Goal: Task Accomplishment & Management: Manage account settings

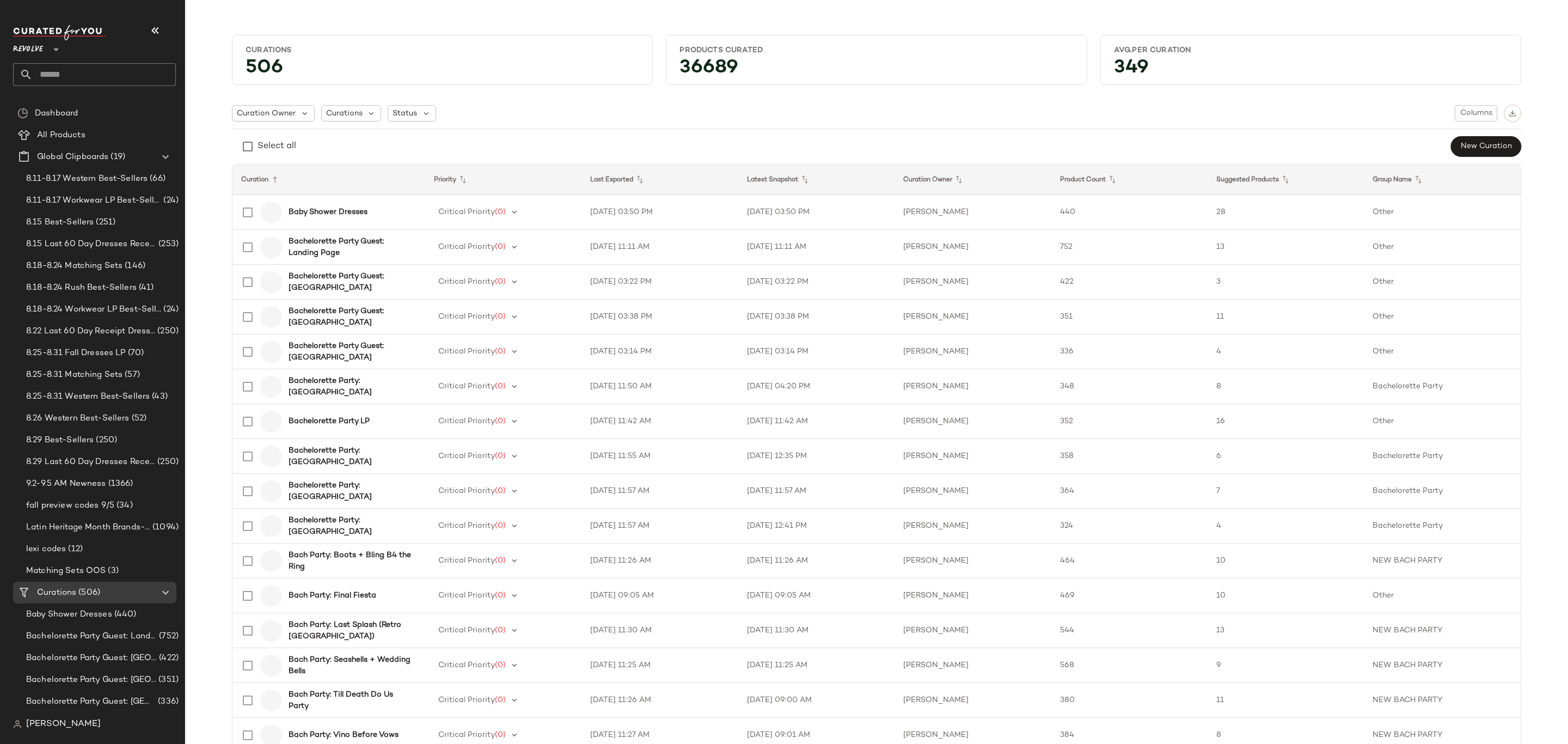
click at [88, 74] on input "text" at bounding box center [104, 75] width 143 height 23
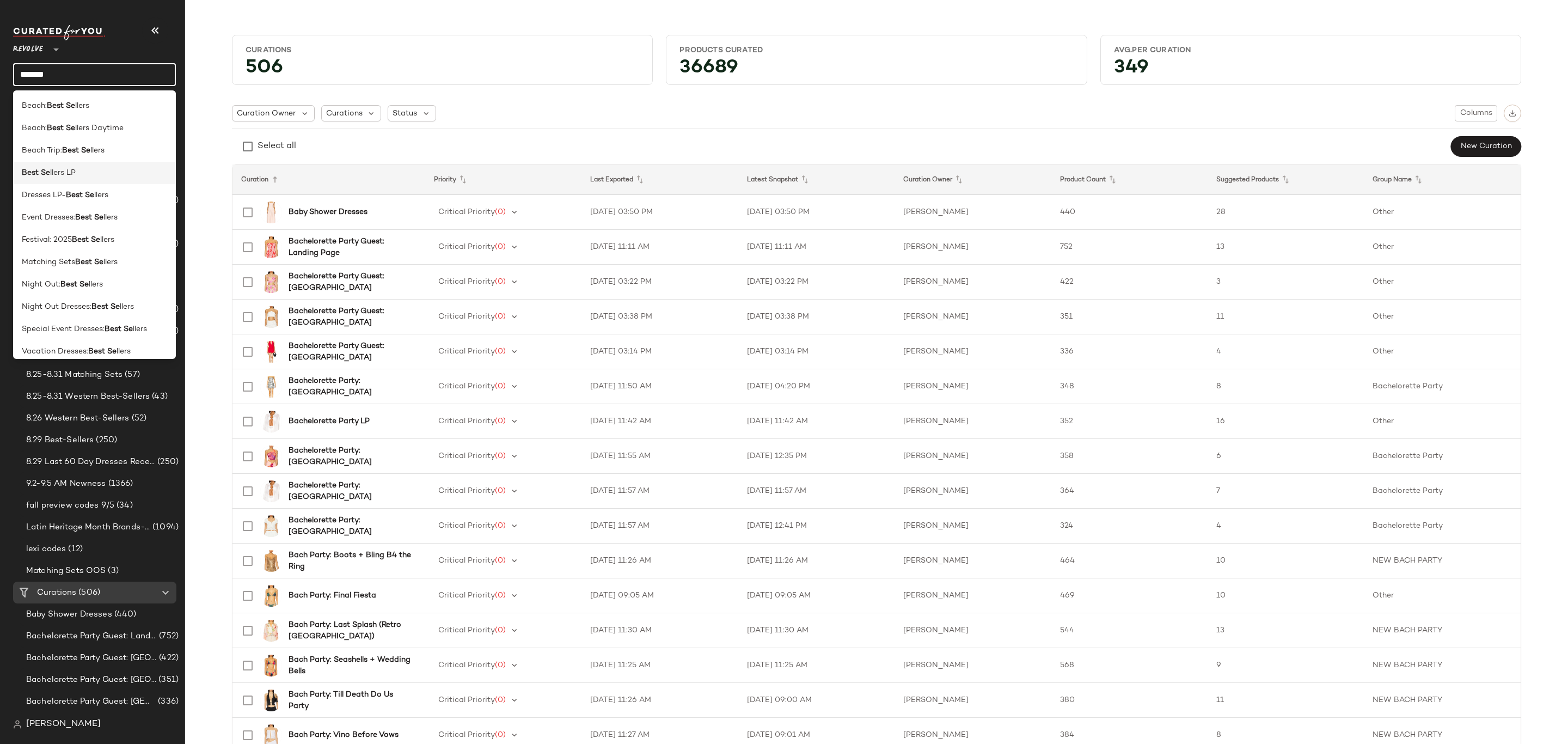
type input "*******"
click at [65, 170] on span "llers LP" at bounding box center [63, 173] width 26 height 12
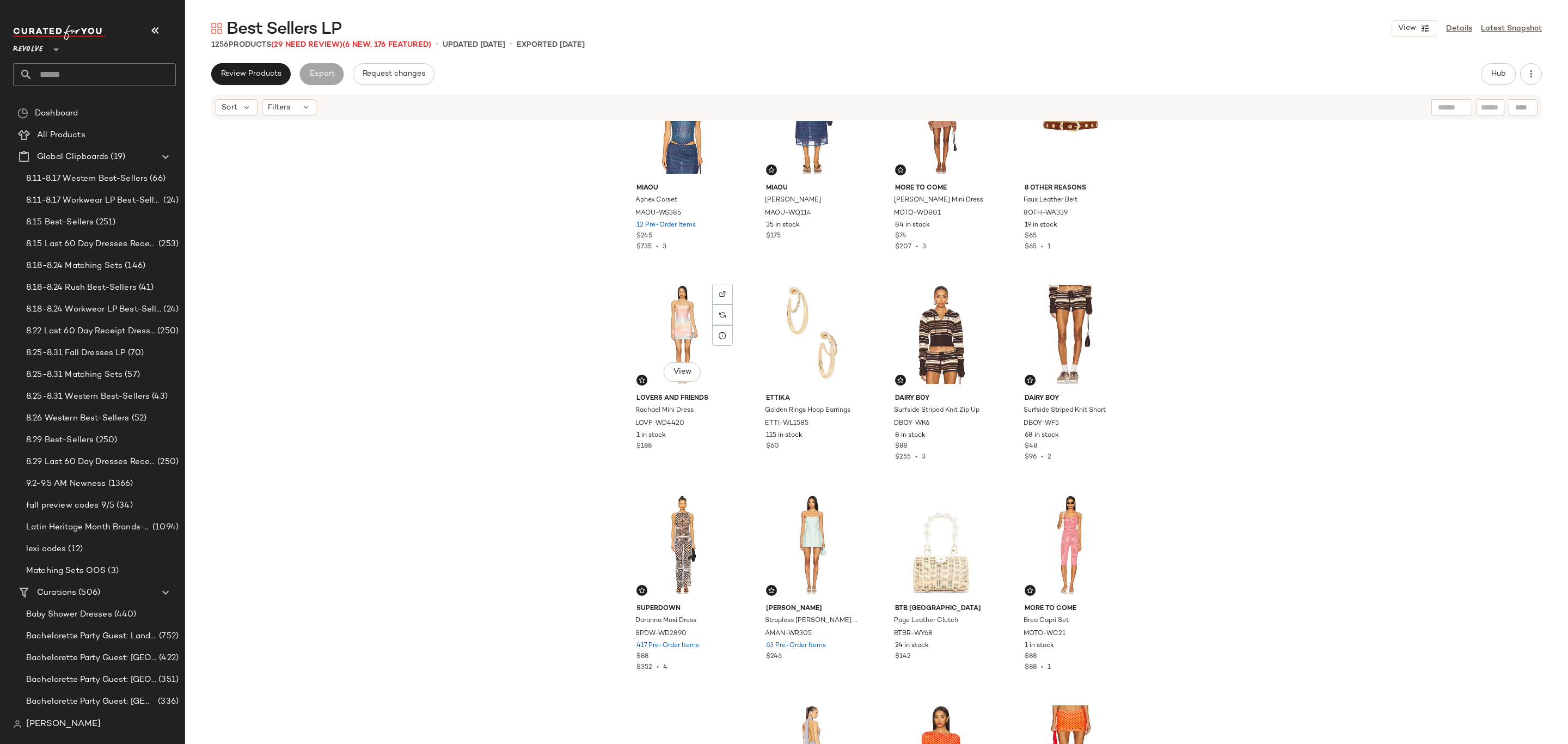
scroll to position [580, 0]
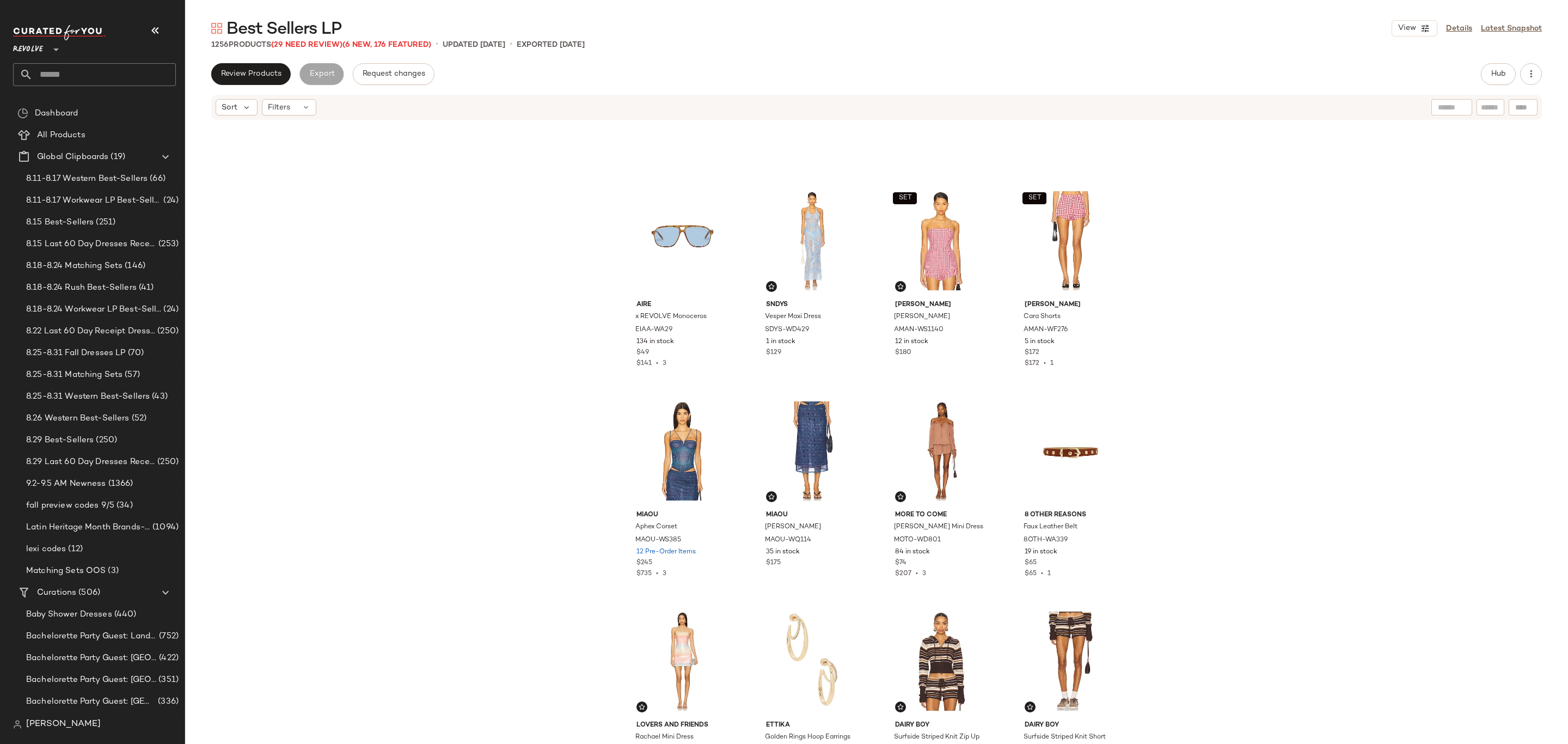
click at [89, 62] on div "Revolve **" at bounding box center [94, 55] width 163 height 61
click at [88, 74] on input "text" at bounding box center [104, 75] width 143 height 23
type input "**********"
click at [111, 75] on input "**********" at bounding box center [94, 75] width 163 height 23
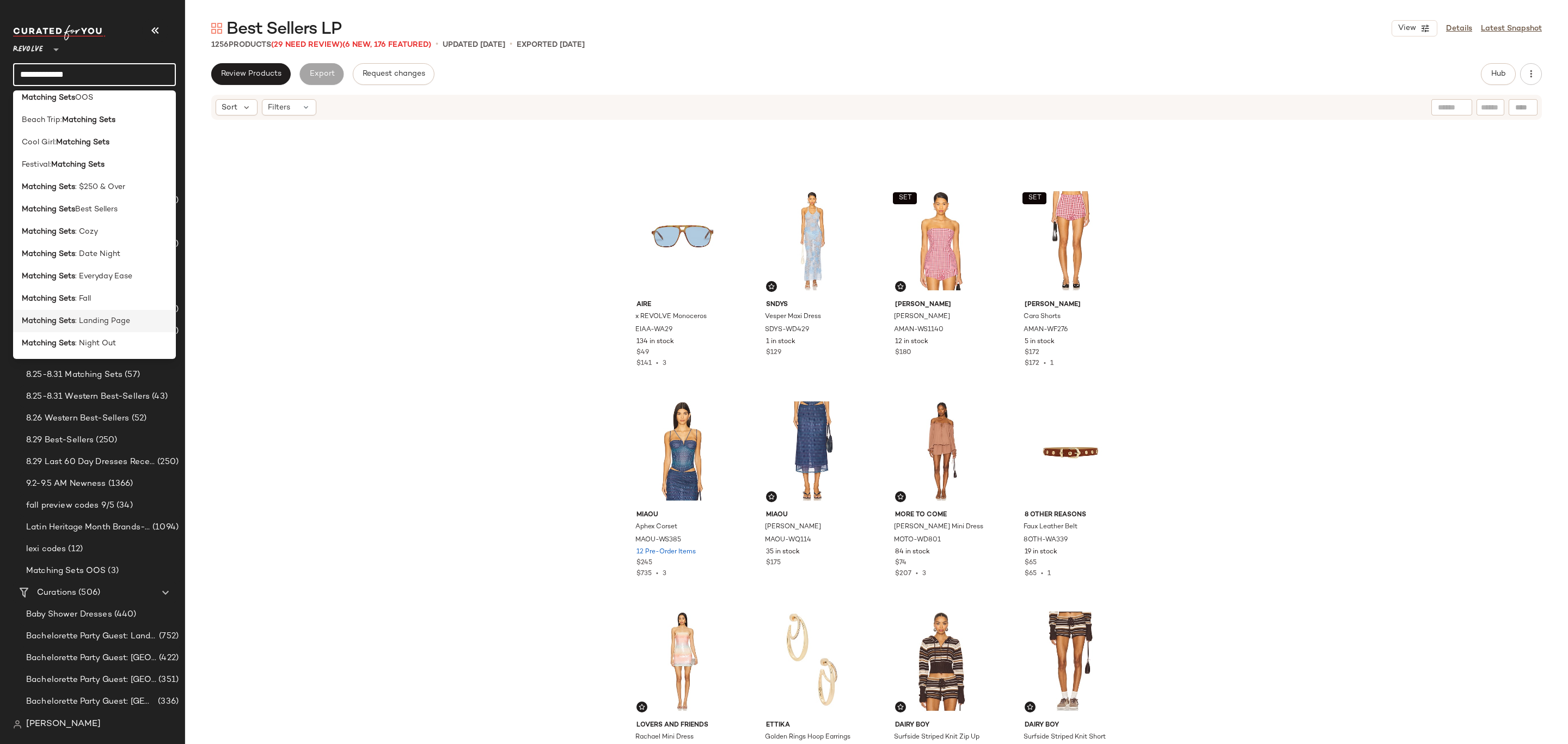
scroll to position [82, 0]
click at [100, 297] on span ": Landing Page" at bounding box center [102, 292] width 55 height 12
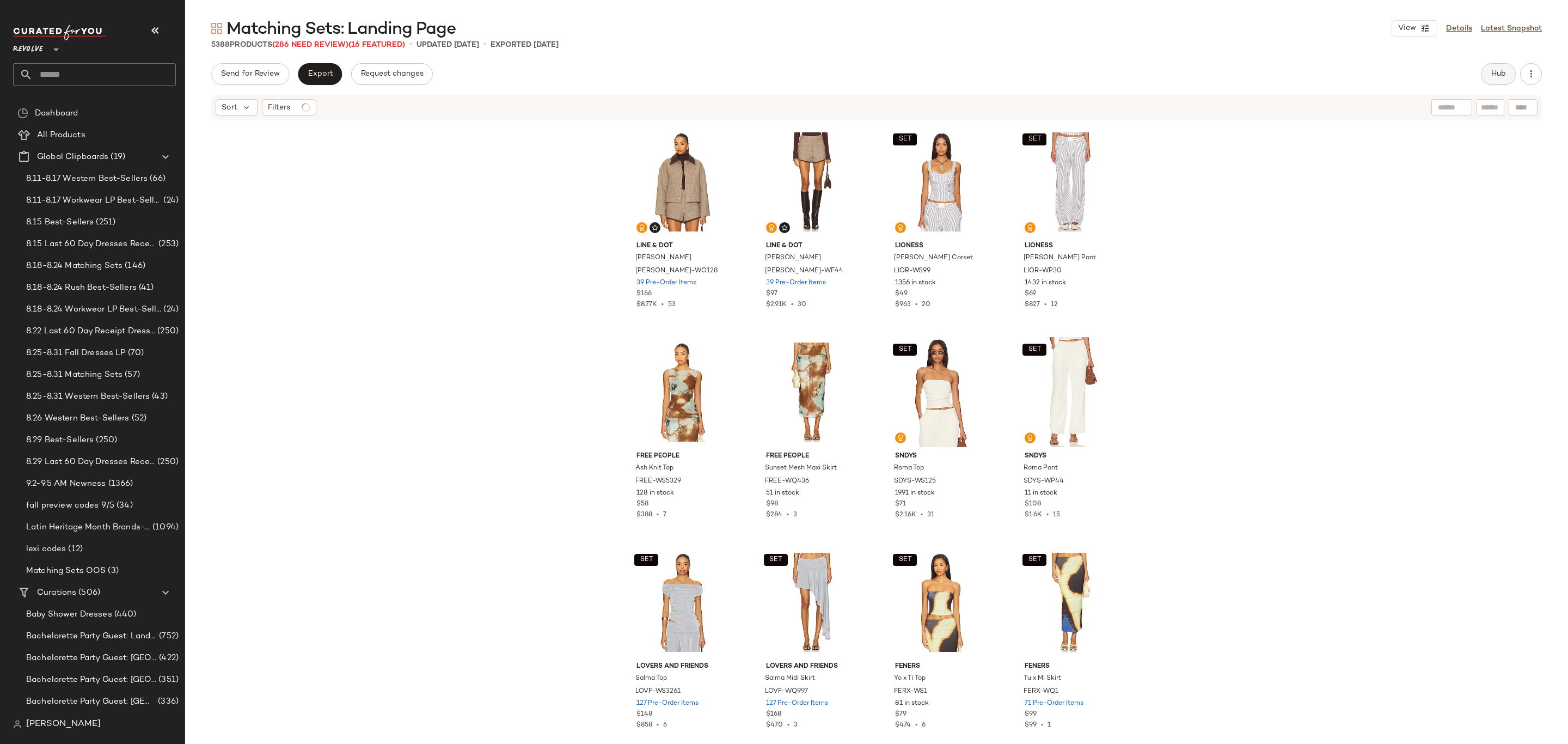
click at [1494, 82] on button "Hub" at bounding box center [1498, 74] width 35 height 22
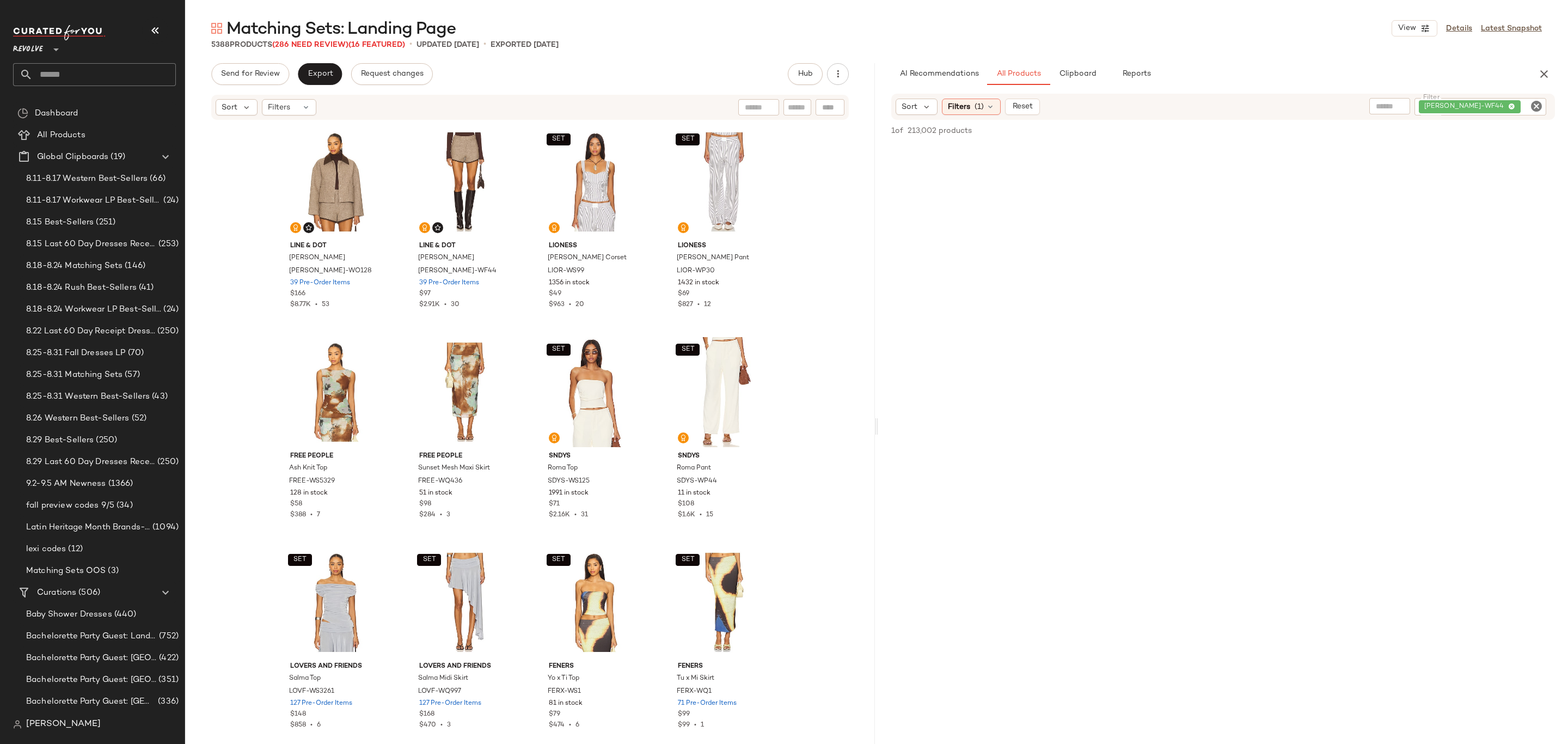
click at [1536, 100] on icon "Clear Filter" at bounding box center [1536, 106] width 13 height 13
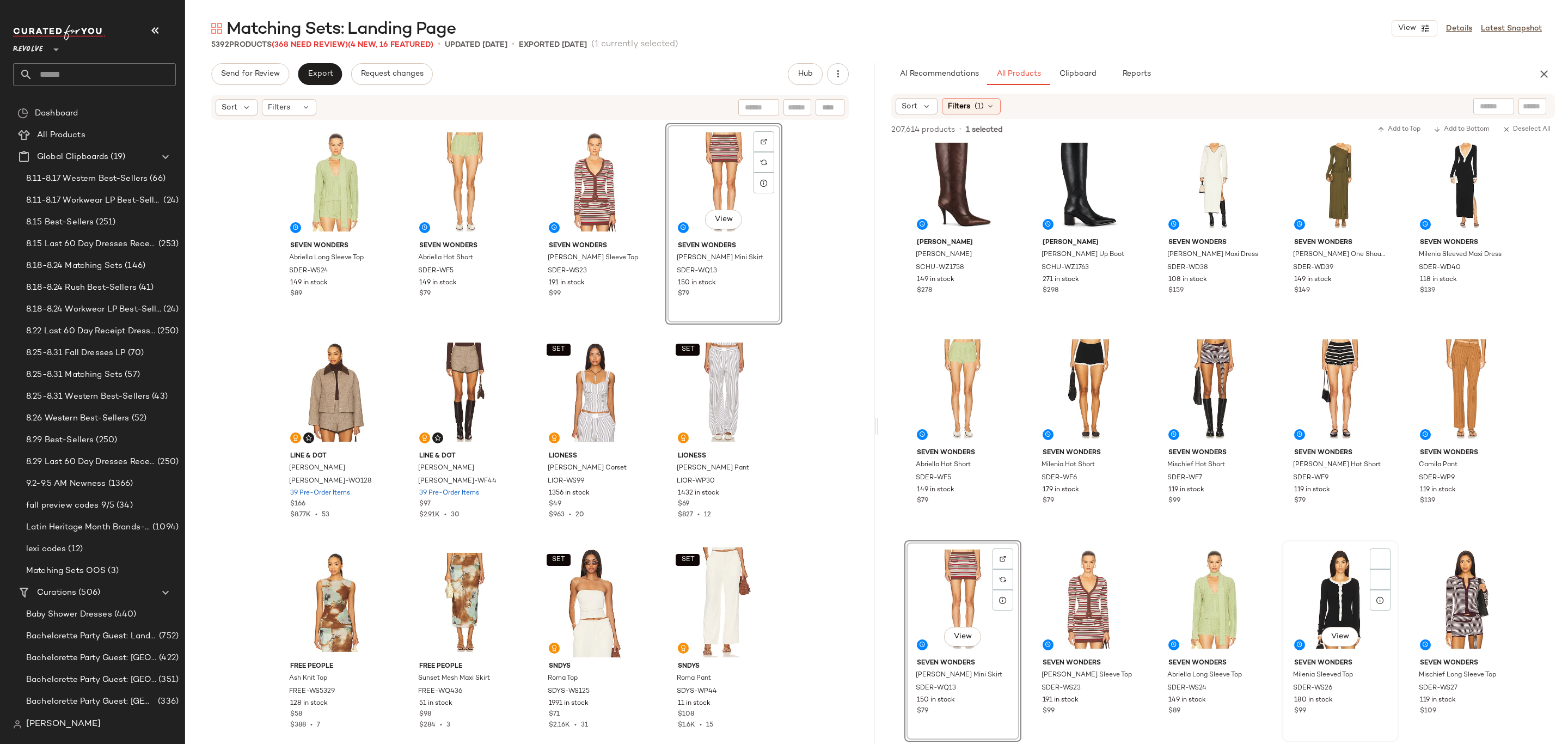
scroll to position [899, 0]
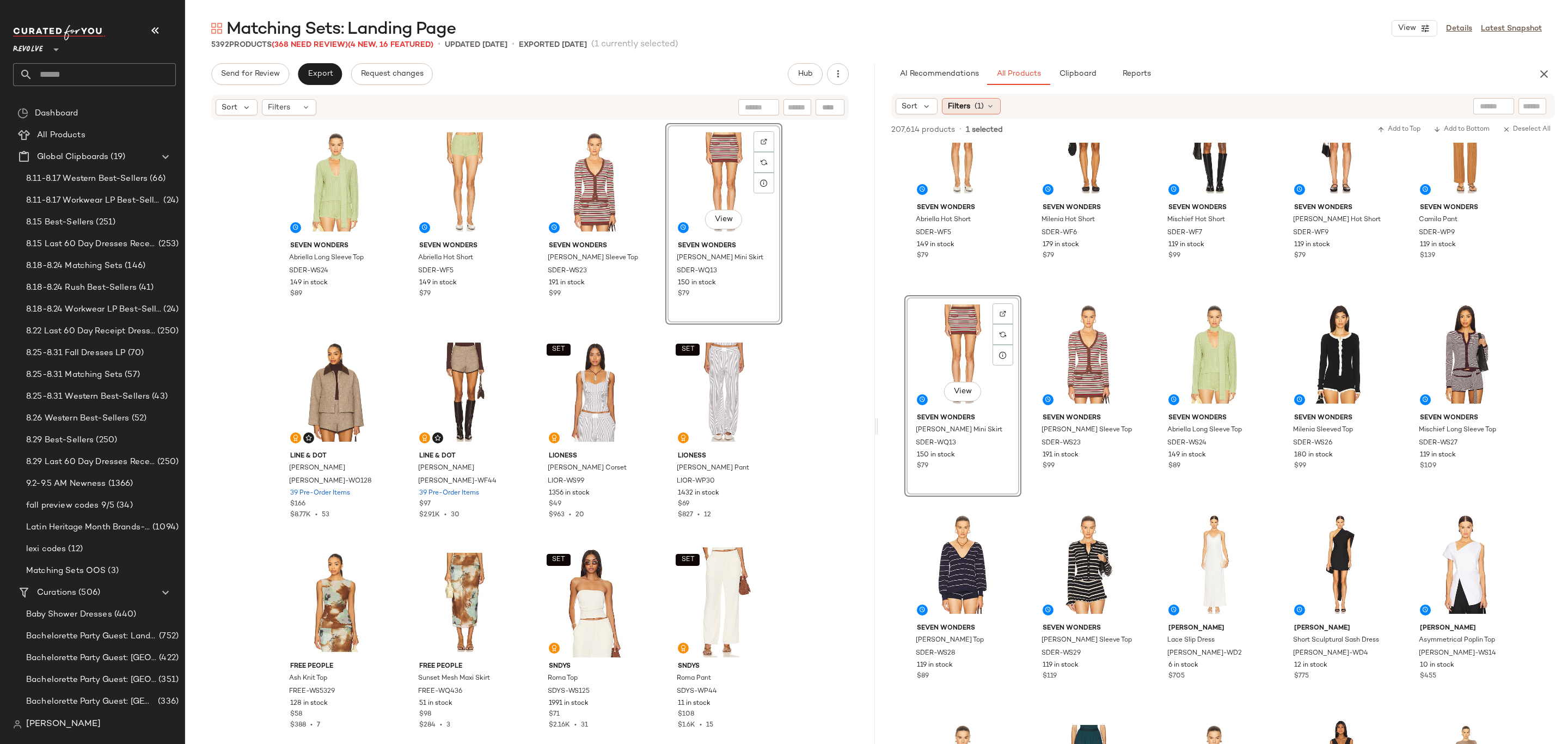
click at [966, 108] on span "Filters" at bounding box center [959, 106] width 23 height 12
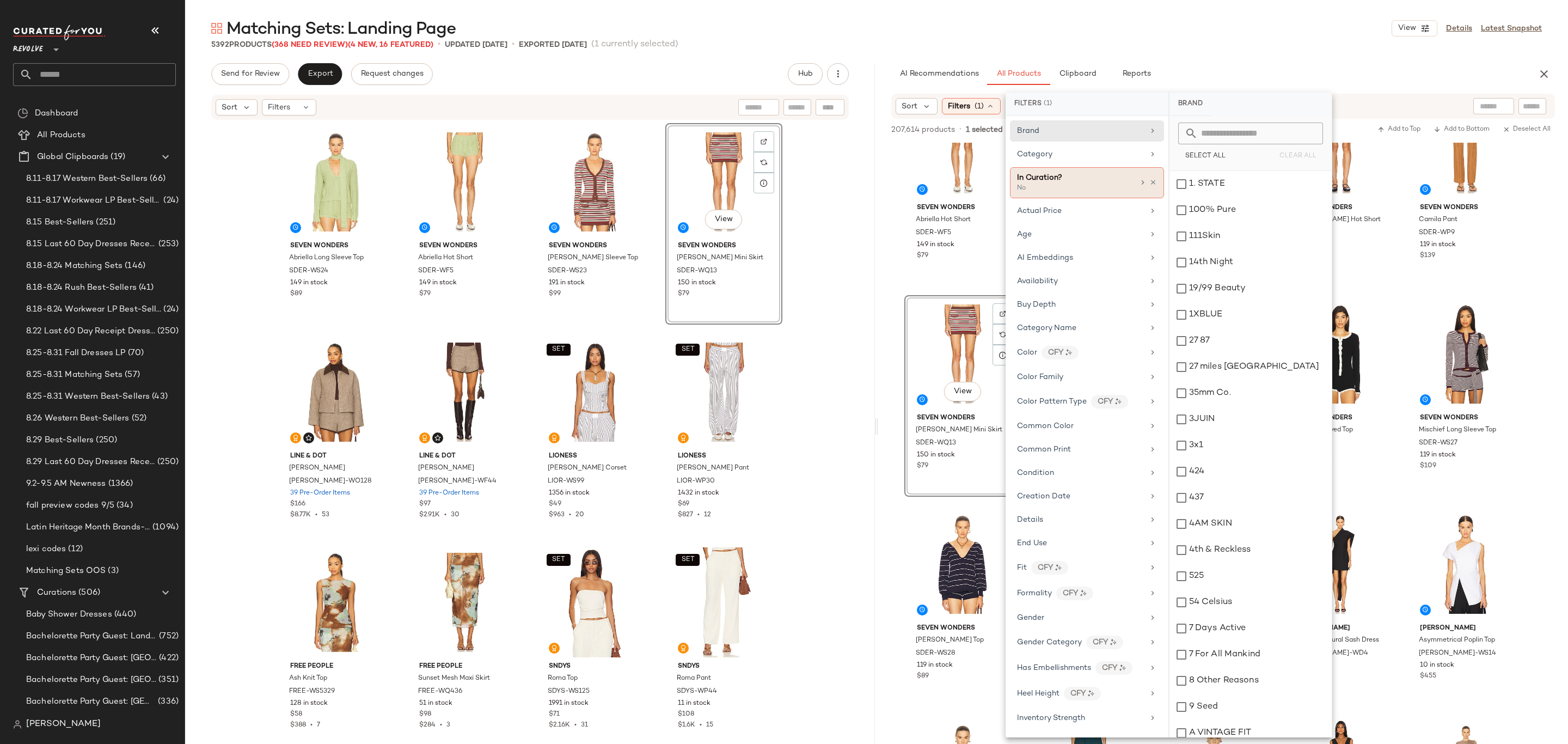
click at [1094, 186] on div "No" at bounding box center [1071, 188] width 109 height 10
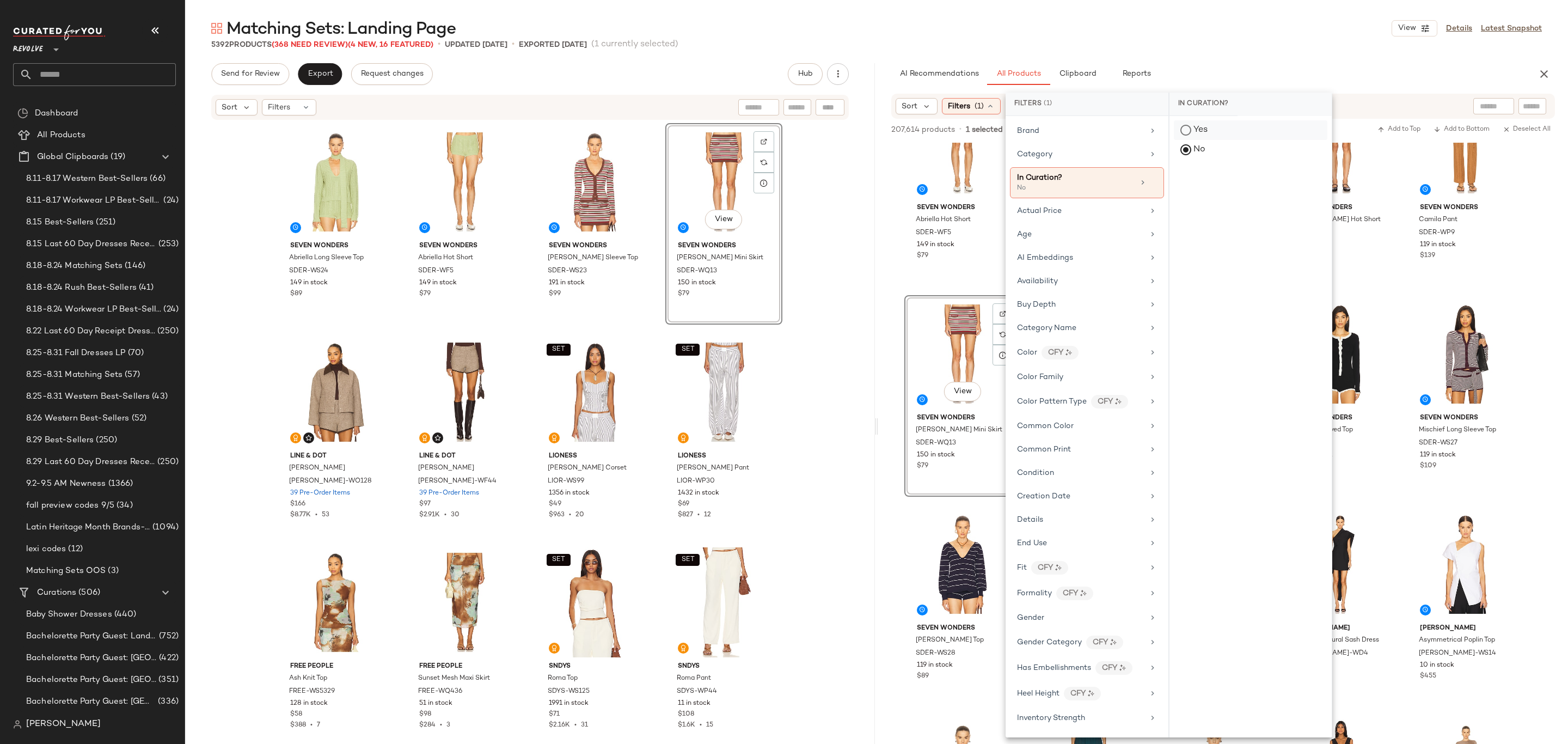
click at [1208, 132] on div "Yes" at bounding box center [1250, 130] width 153 height 19
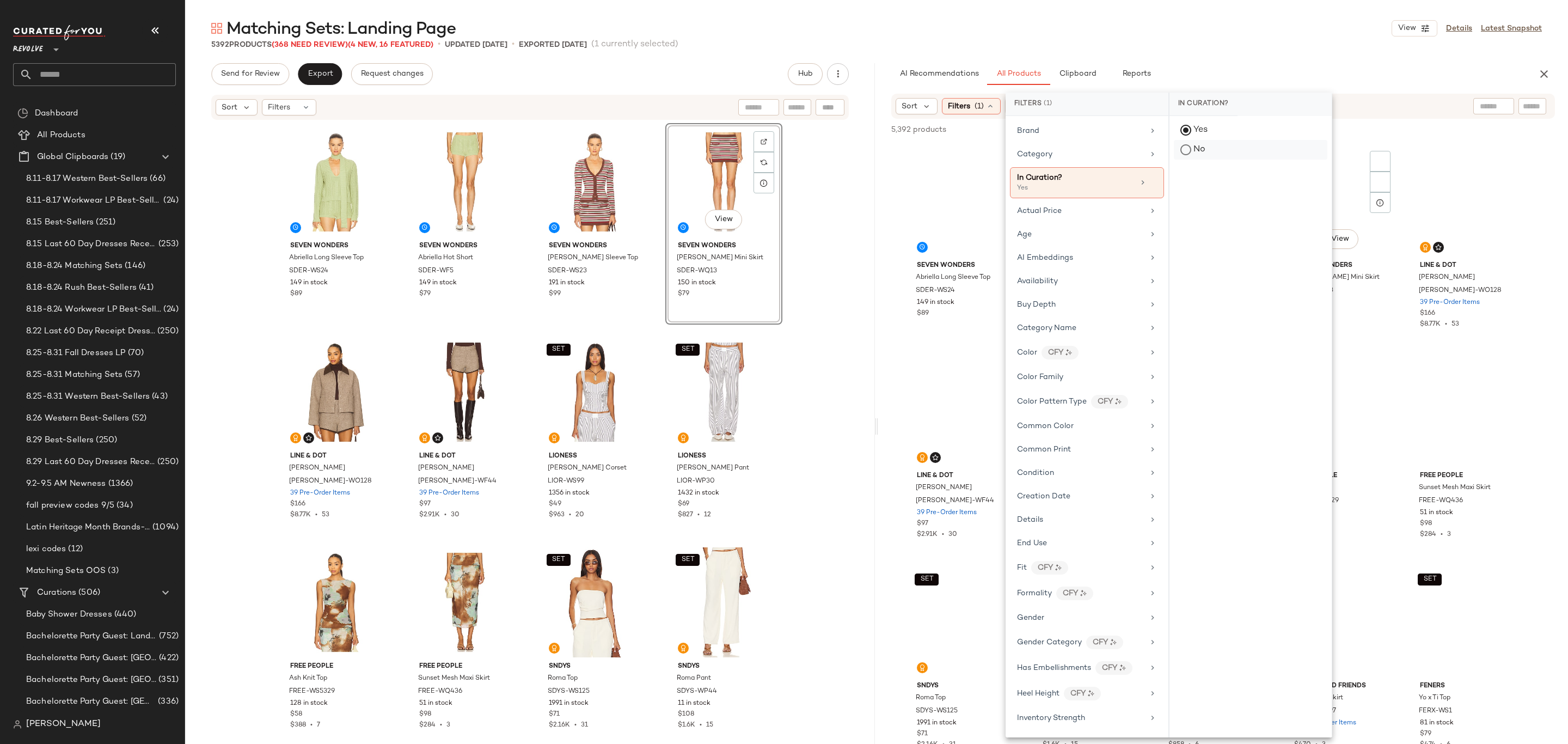
click at [1377, 178] on div at bounding box center [1380, 181] width 7 height 7
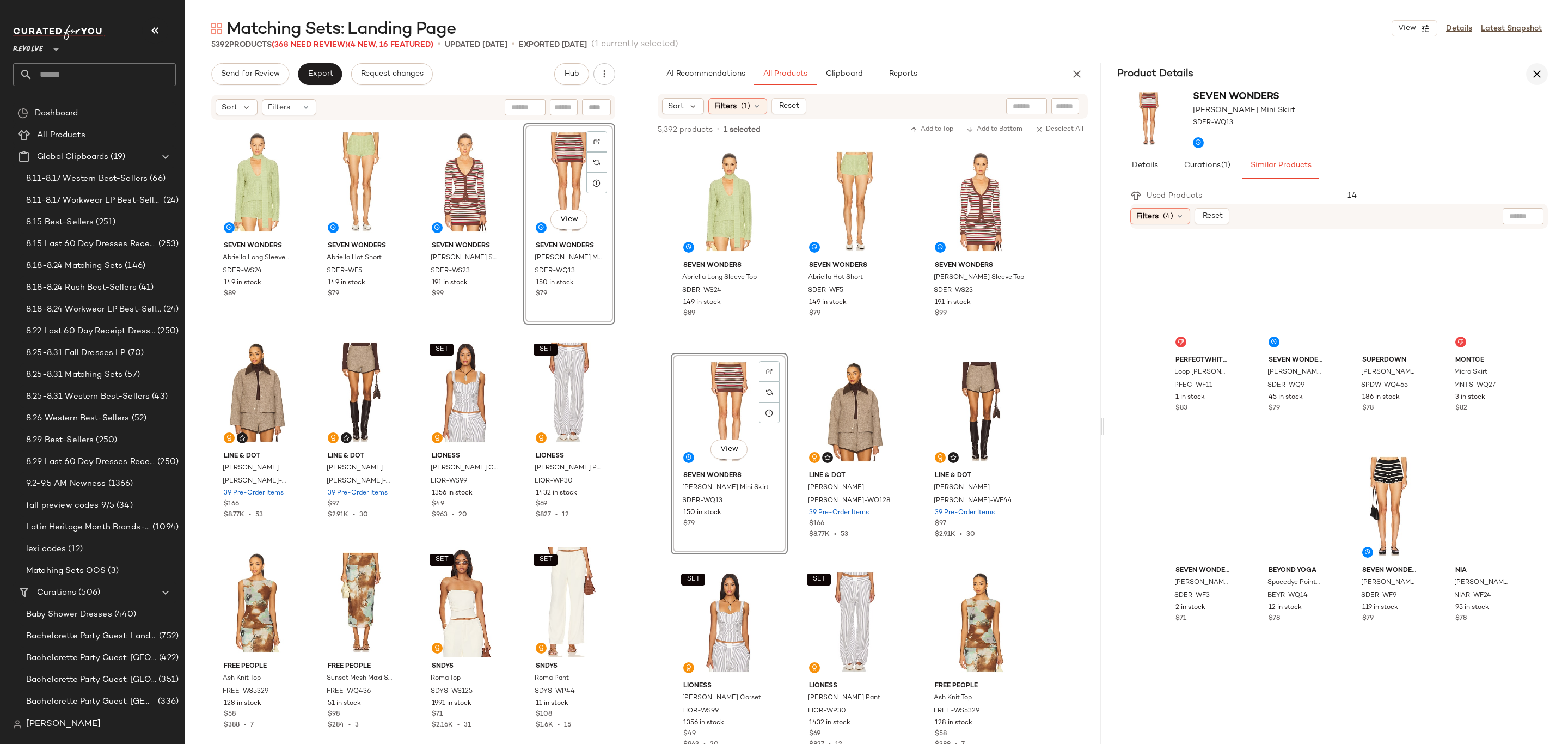
click at [1540, 80] on icon "button" at bounding box center [1536, 74] width 13 height 13
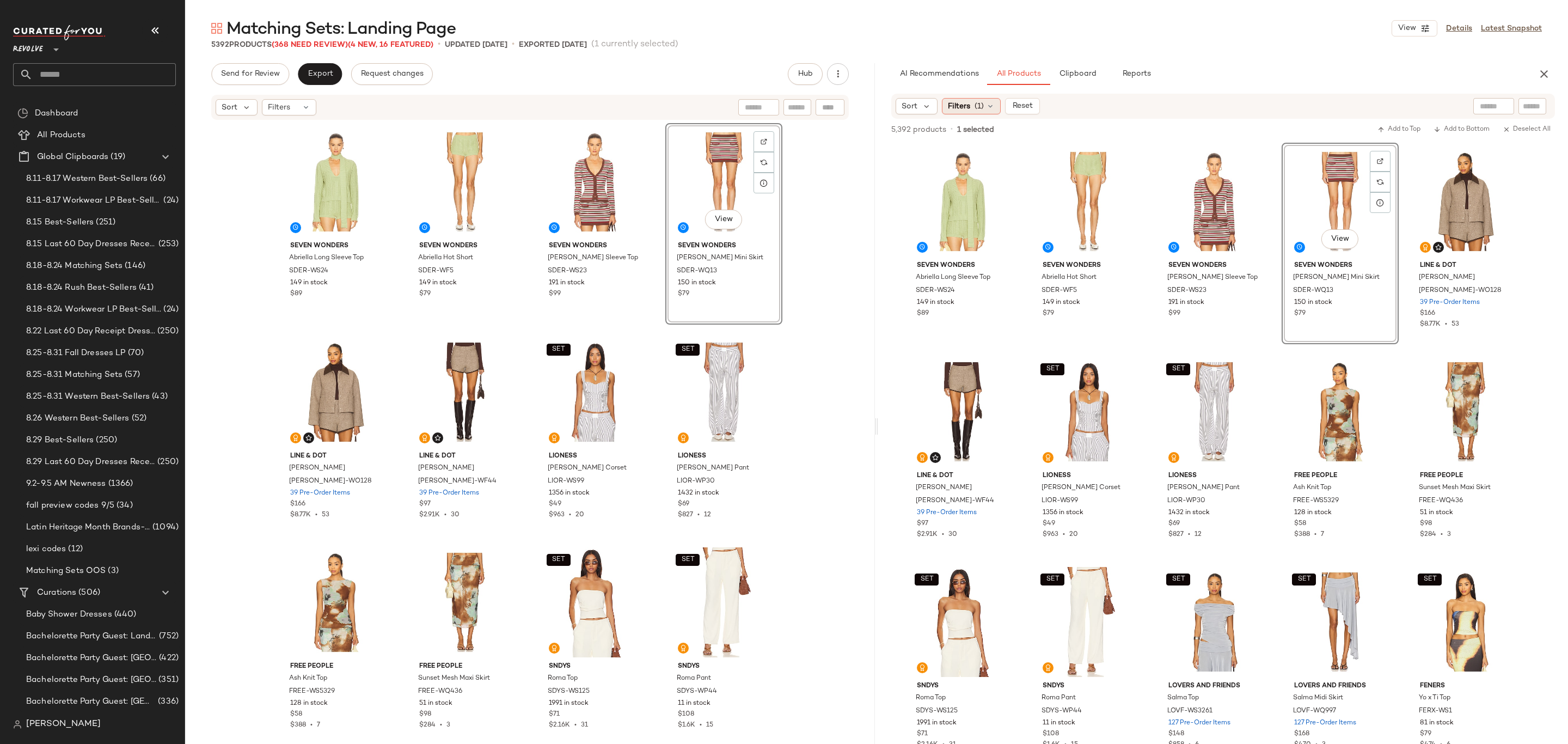
click at [978, 108] on span "(1)" at bounding box center [979, 106] width 9 height 12
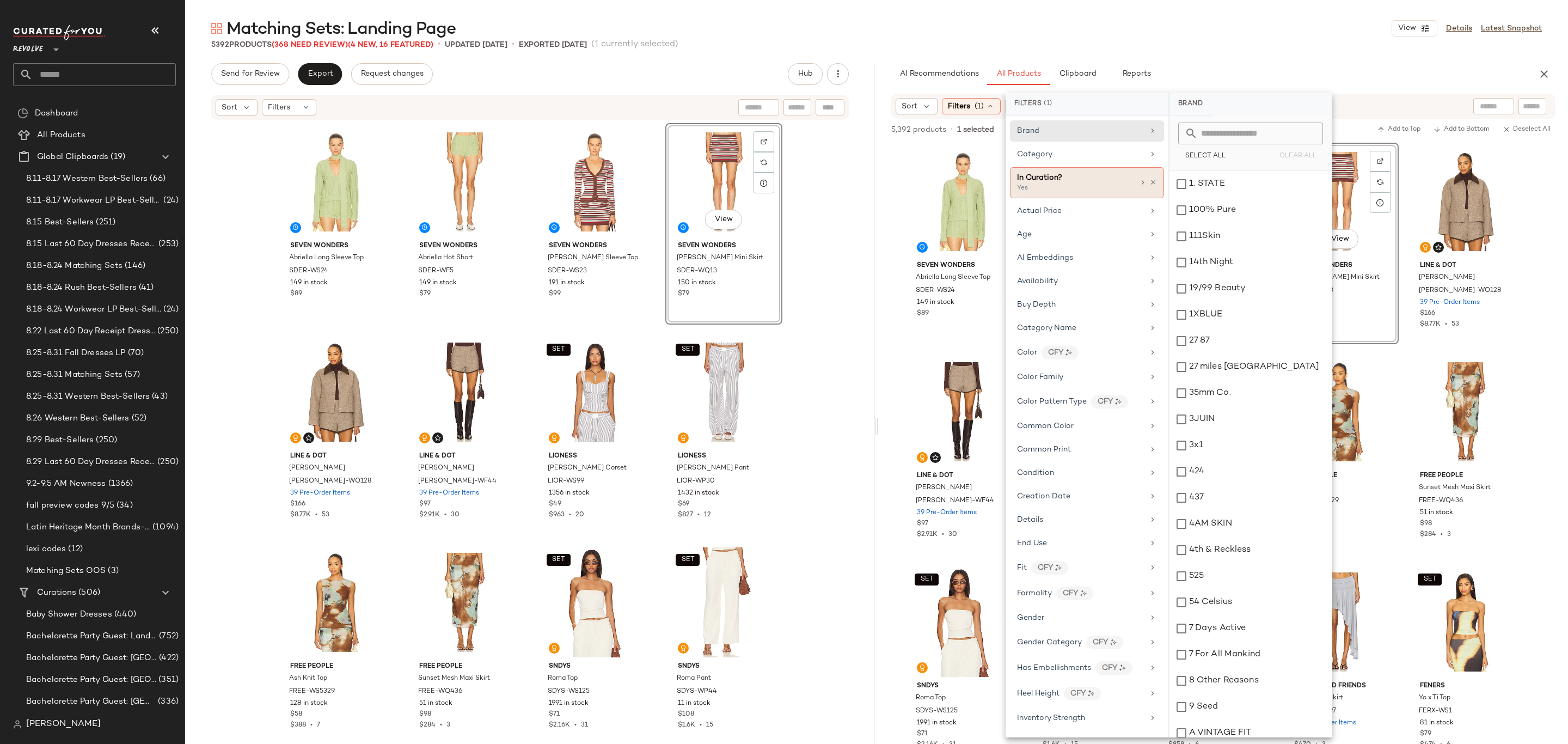
click at [1083, 181] on div "In Curation?" at bounding box center [1076, 178] width 117 height 12
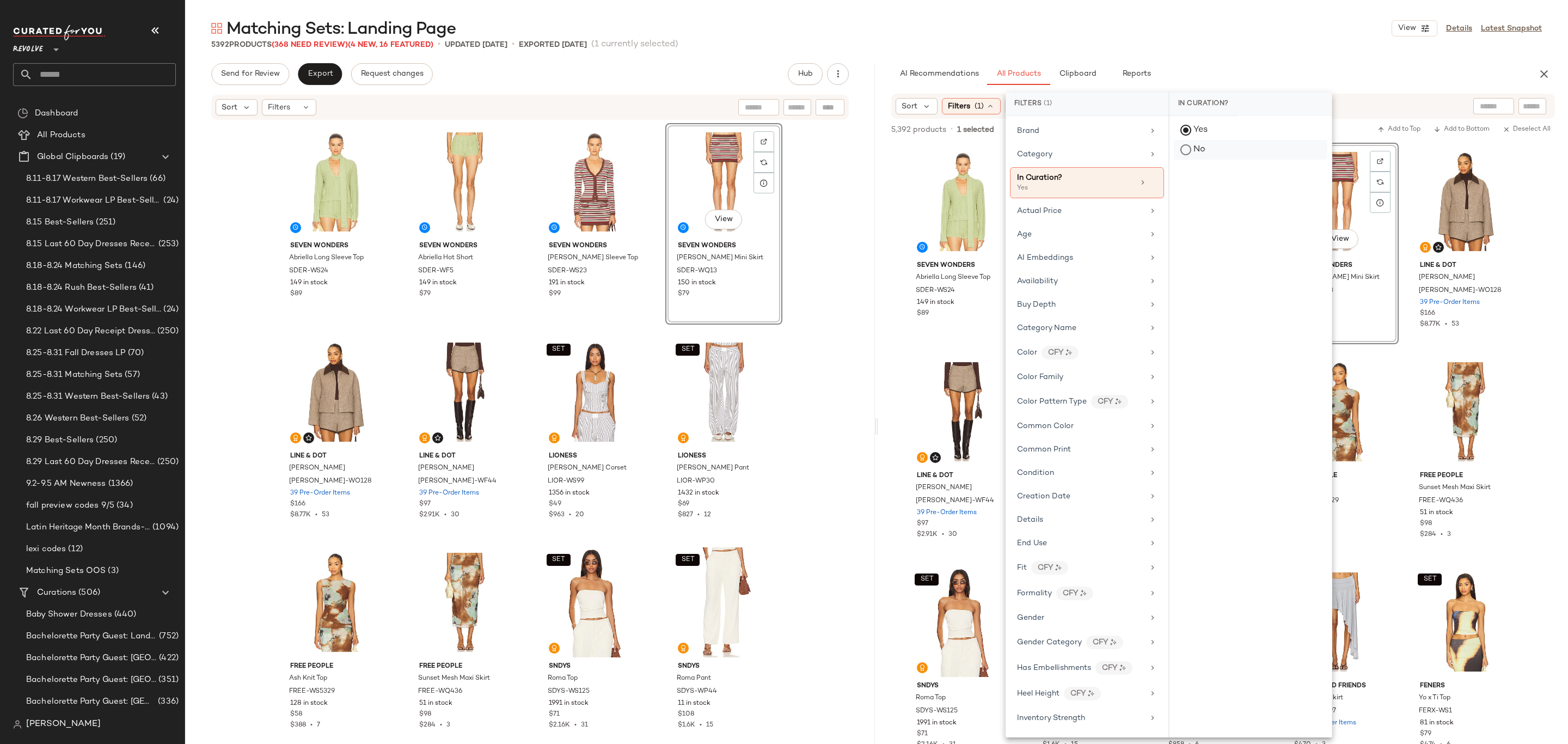
click at [1191, 146] on div "No" at bounding box center [1250, 150] width 153 height 19
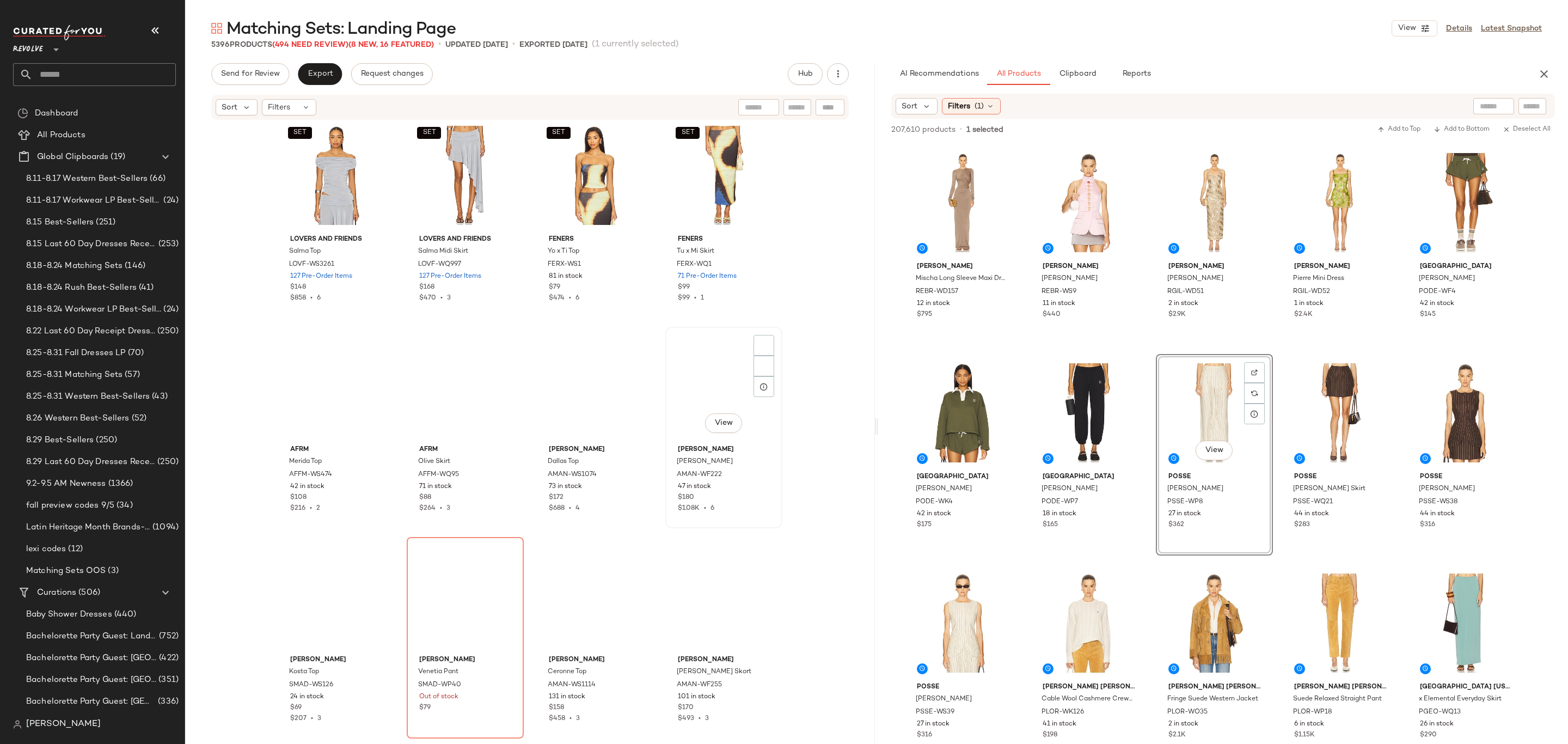
scroll to position [989, 0]
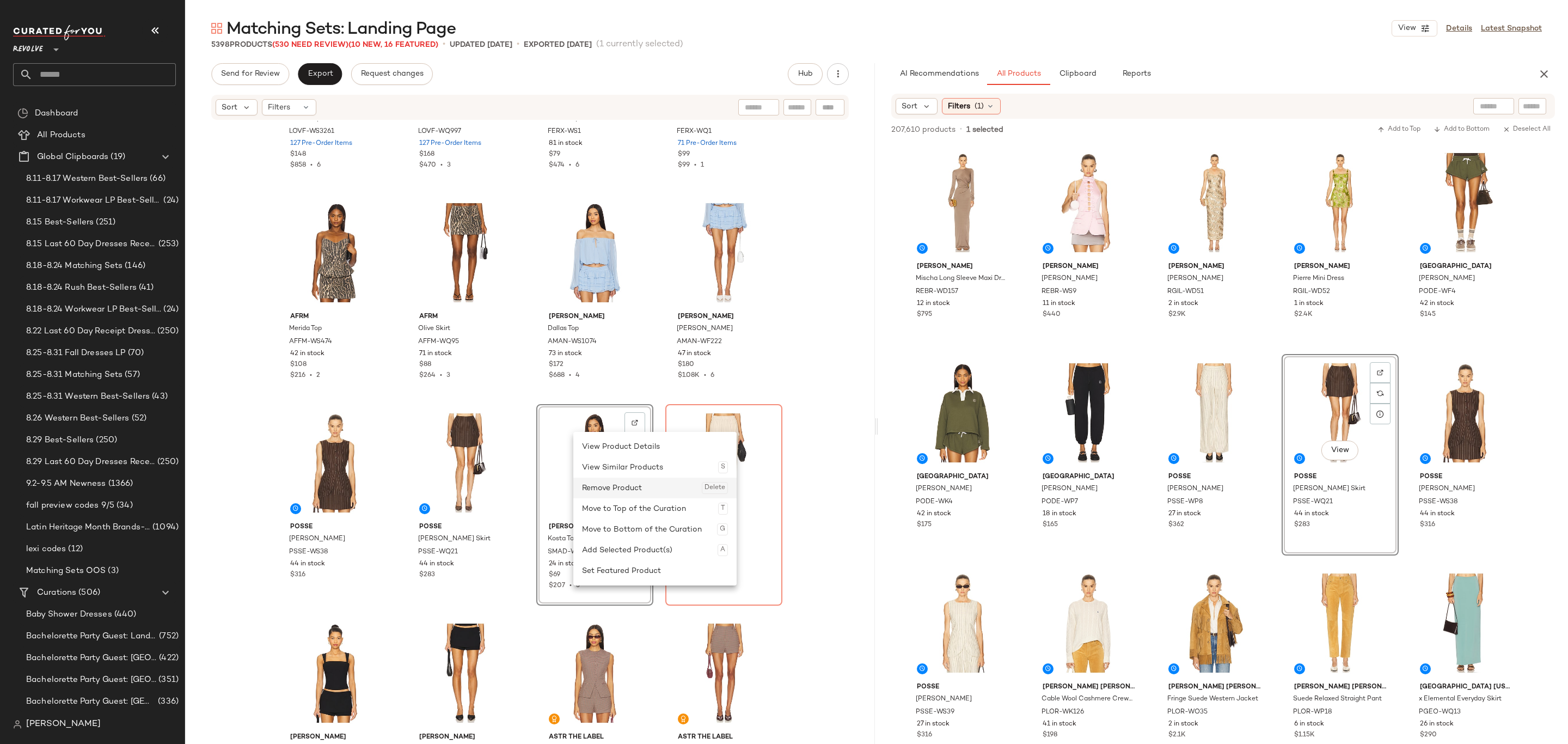
click at [647, 484] on div "Remove Product Delete" at bounding box center [655, 488] width 146 height 21
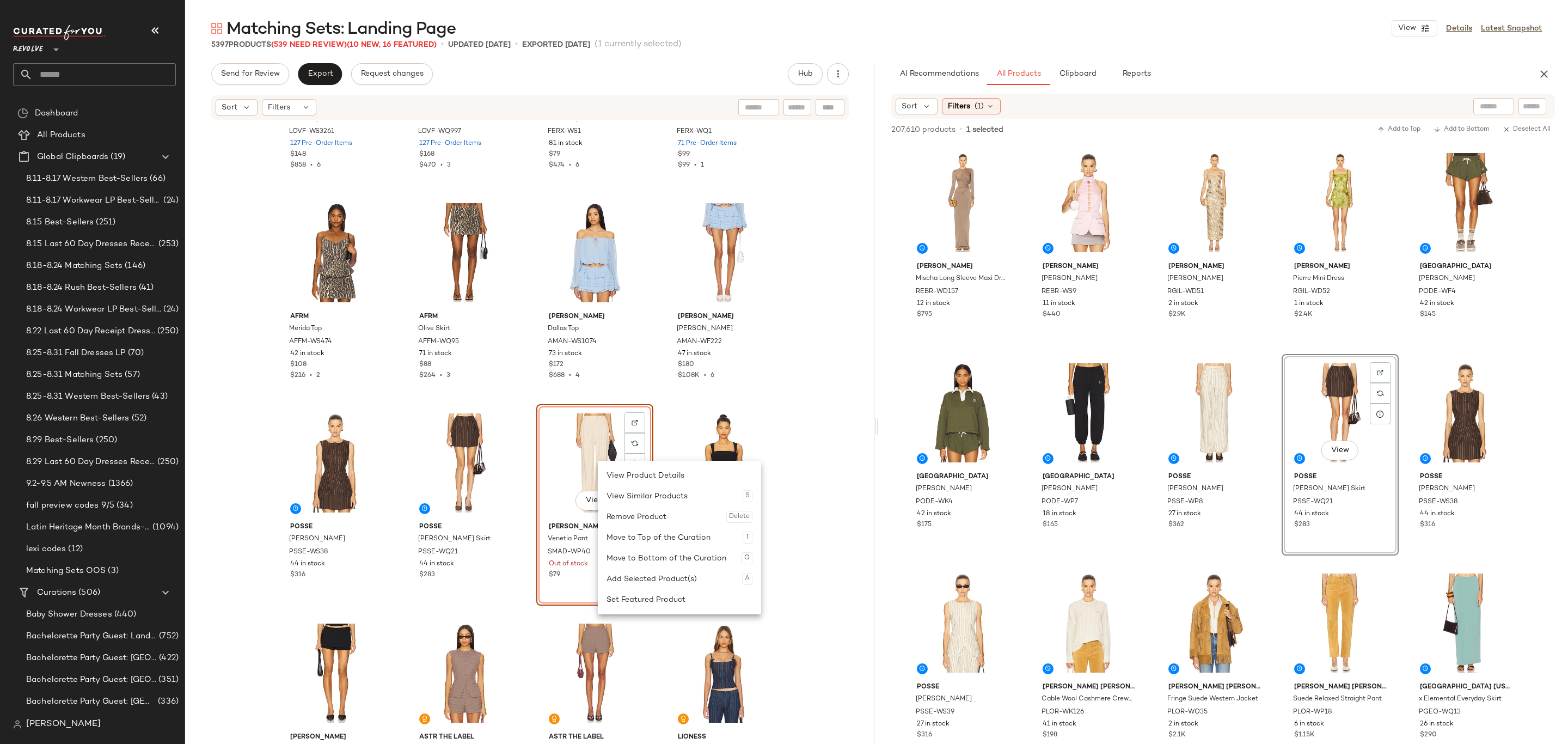
click at [632, 513] on div "Remove Product Delete" at bounding box center [679, 517] width 146 height 21
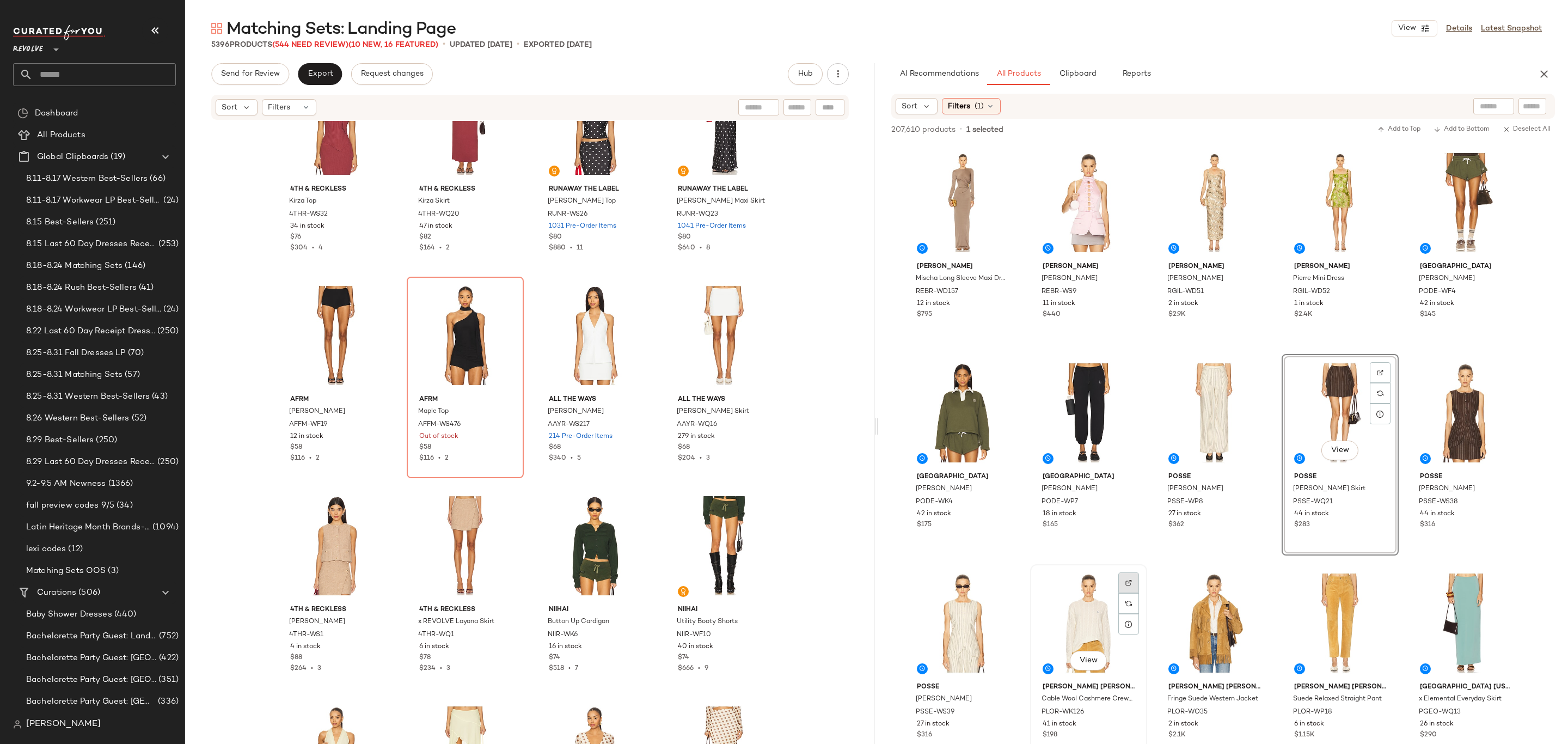
scroll to position [1716, 0]
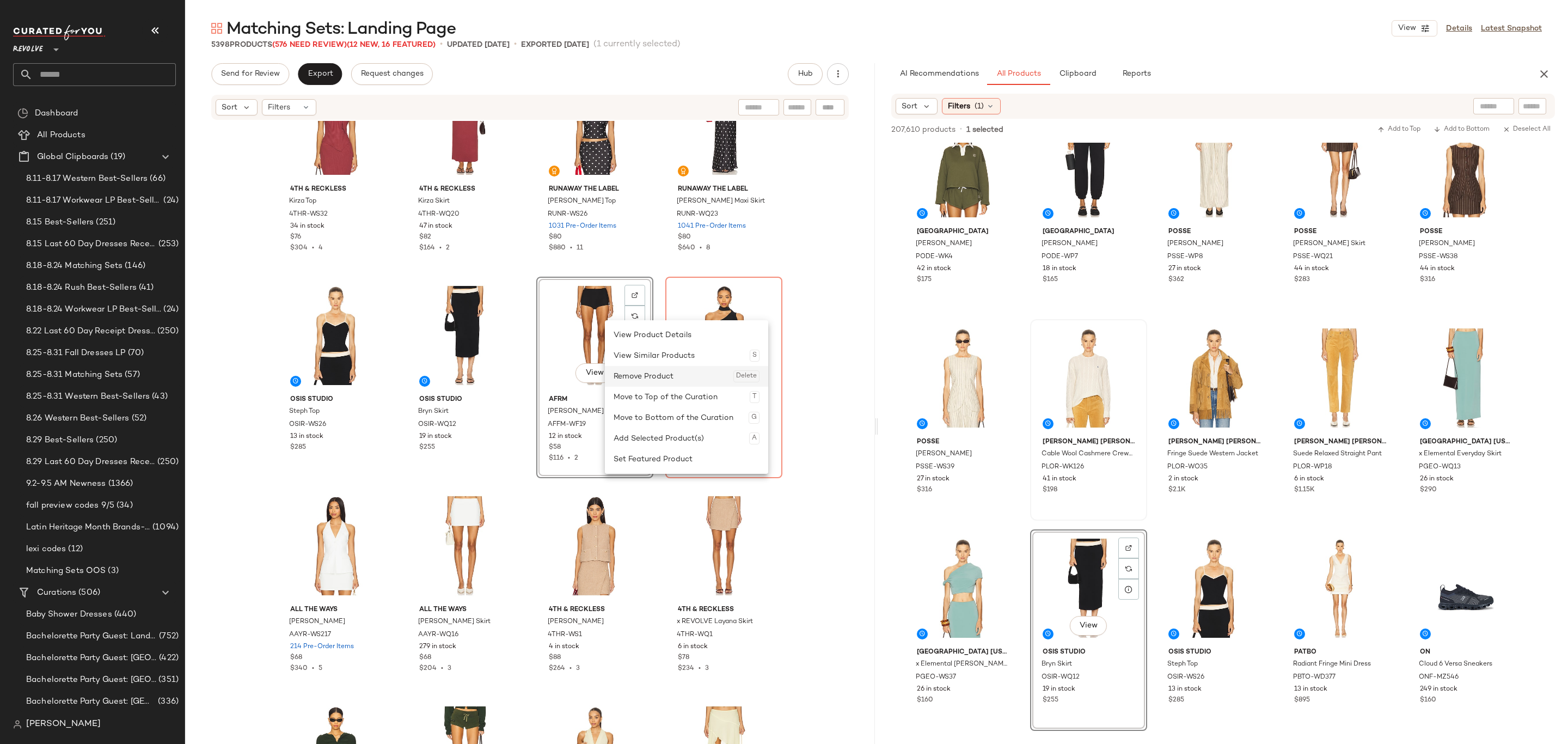
click at [667, 379] on div "Remove Product Delete" at bounding box center [687, 376] width 146 height 21
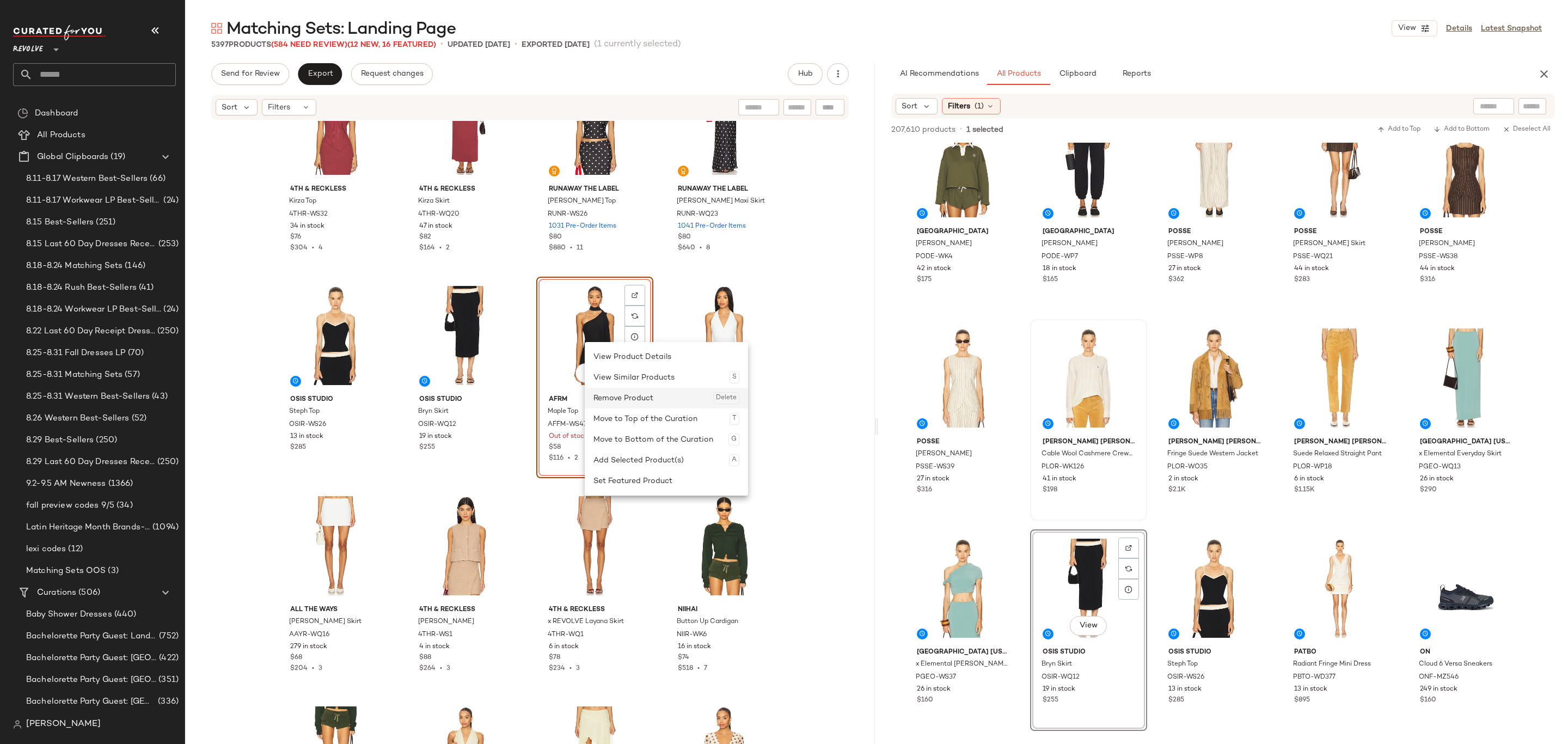
click at [647, 400] on div "Remove Product Delete" at bounding box center [667, 398] width 146 height 21
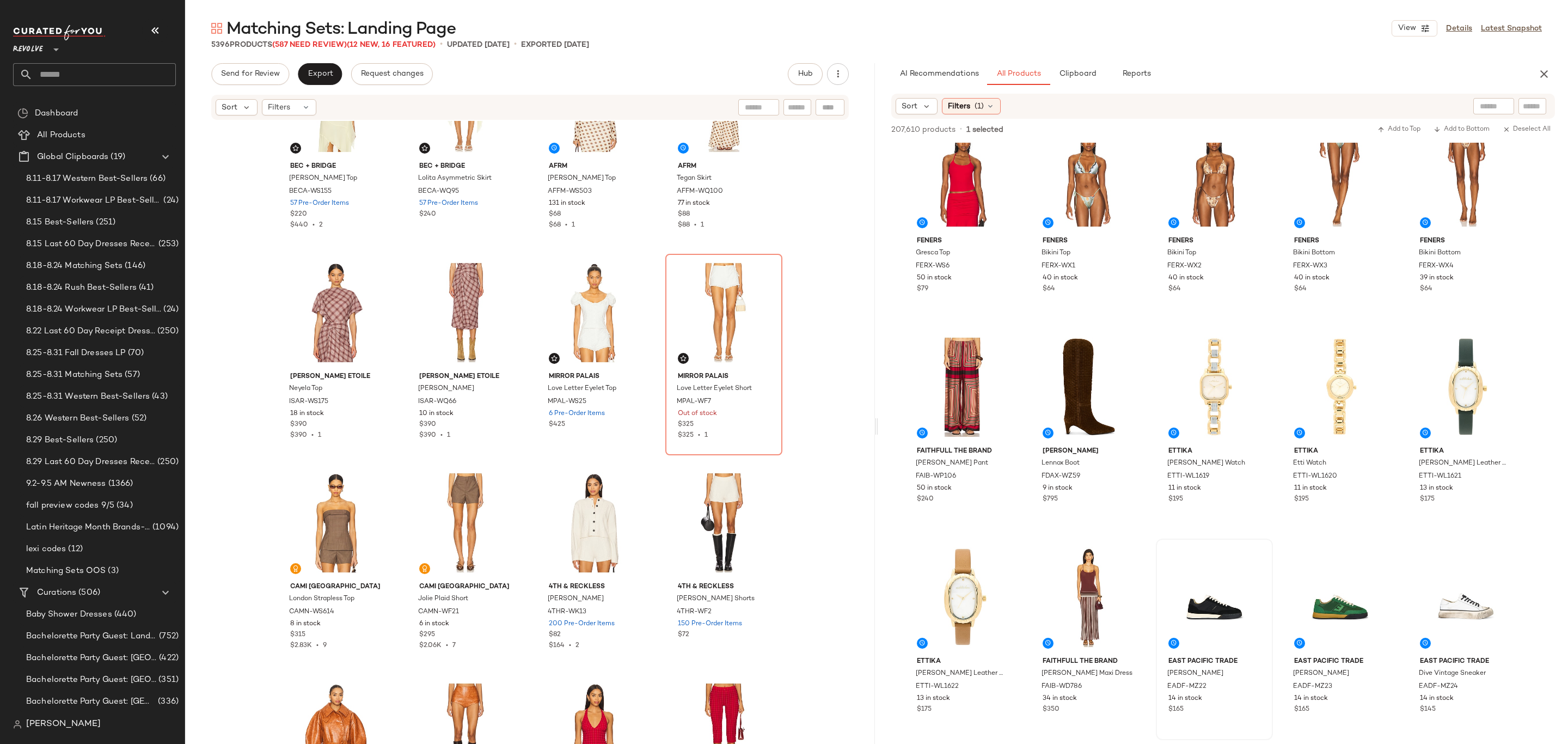
scroll to position [4084, 0]
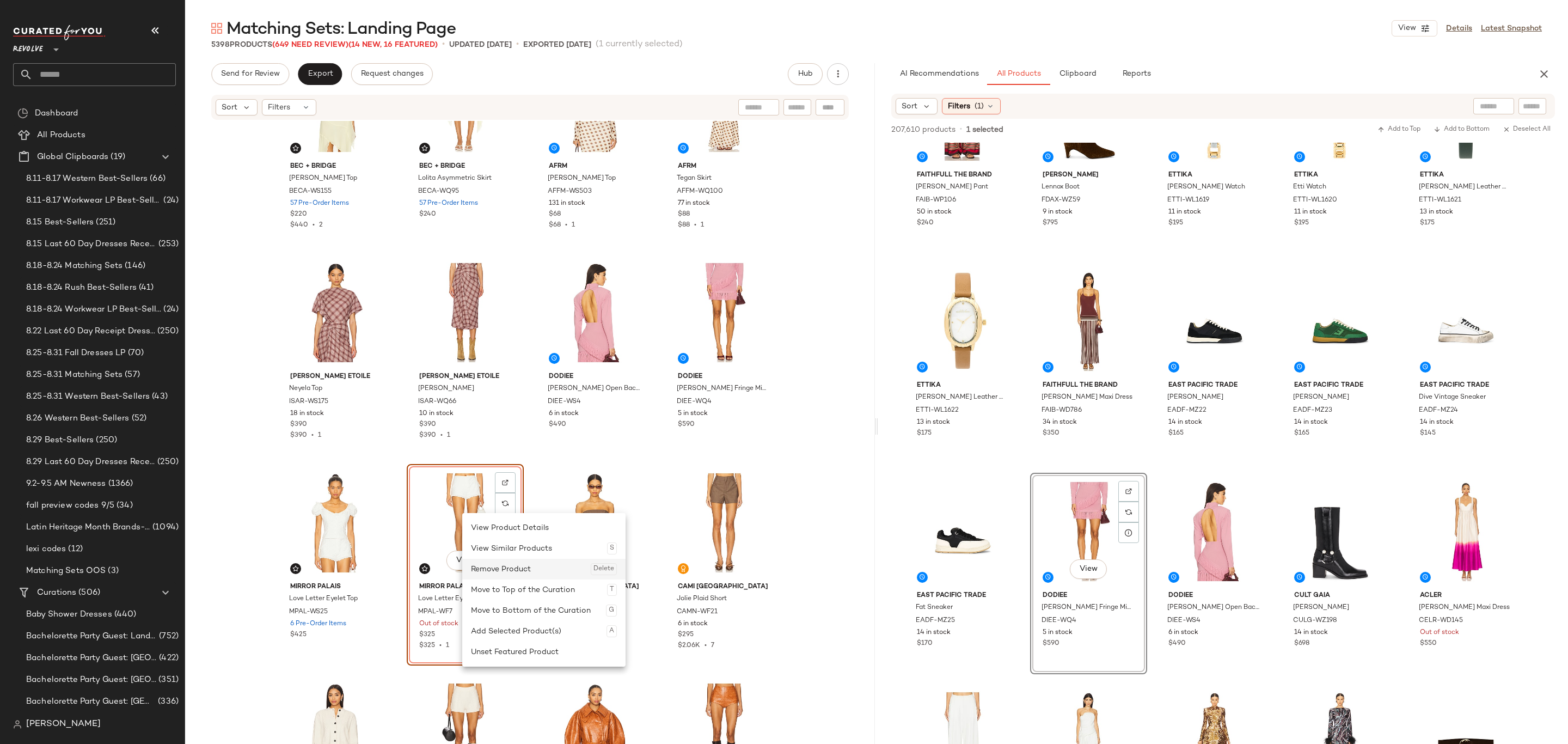
click at [517, 574] on div "Remove Product Delete" at bounding box center [544, 569] width 146 height 21
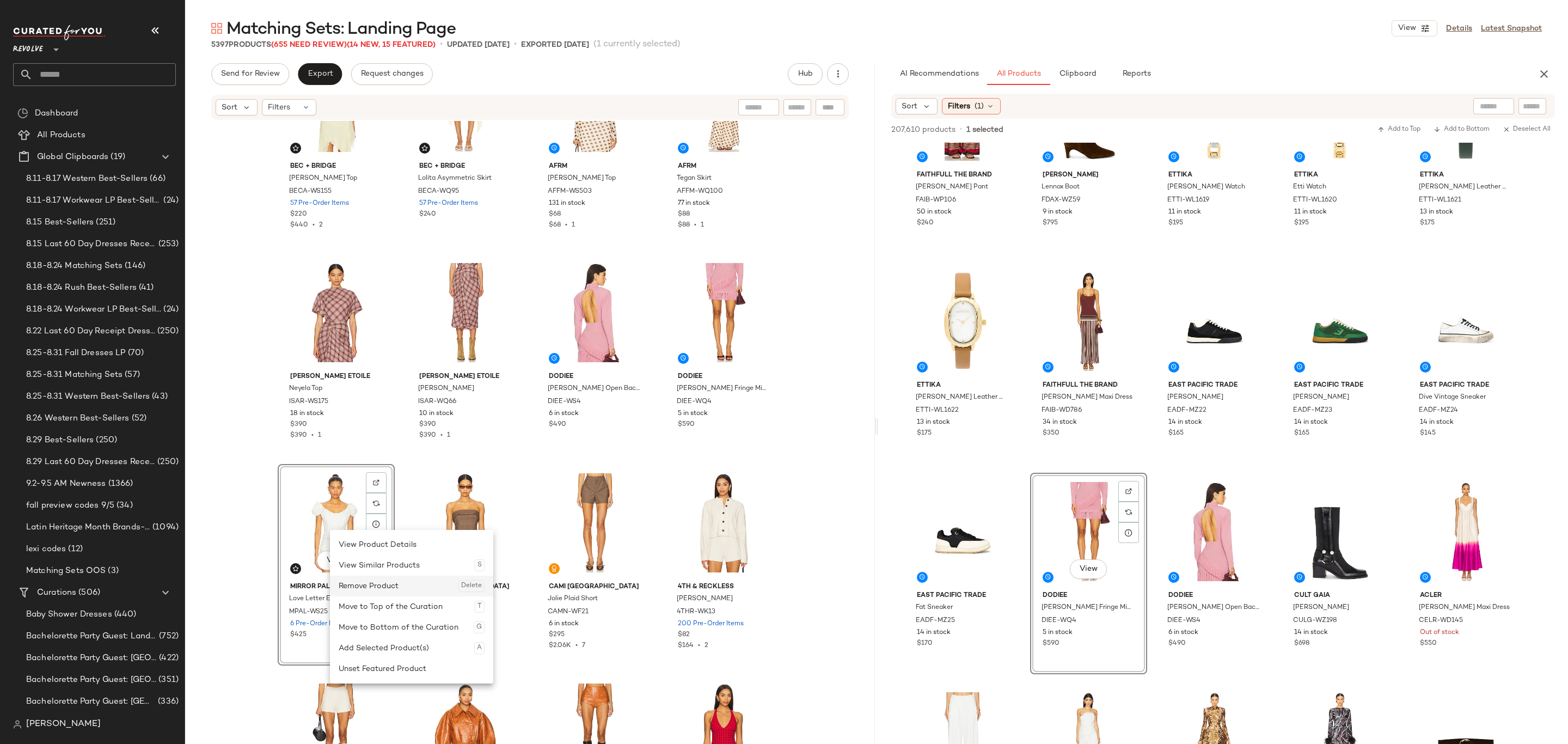
click at [386, 585] on div "Remove Product Delete" at bounding box center [411, 586] width 146 height 21
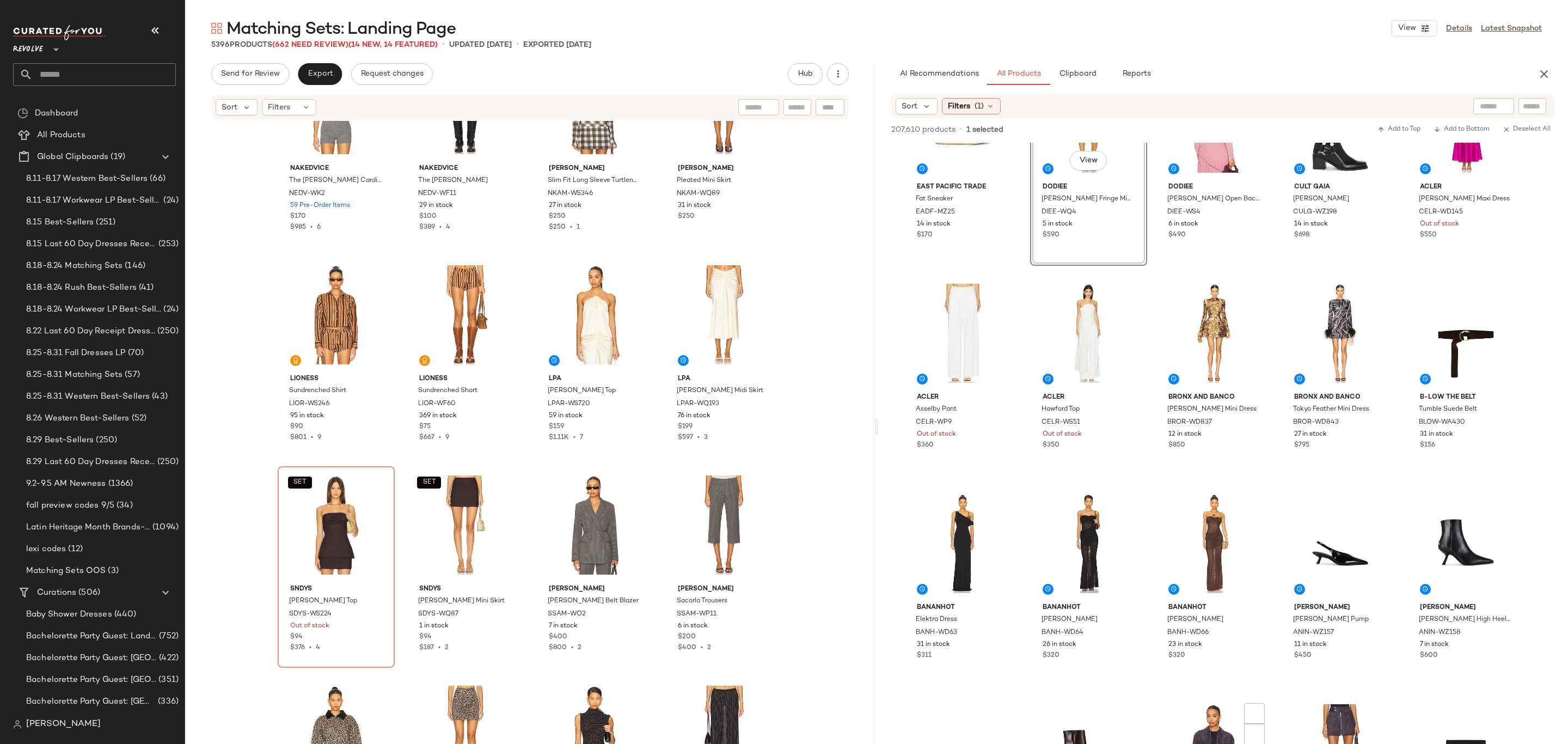
scroll to position [4820, 0]
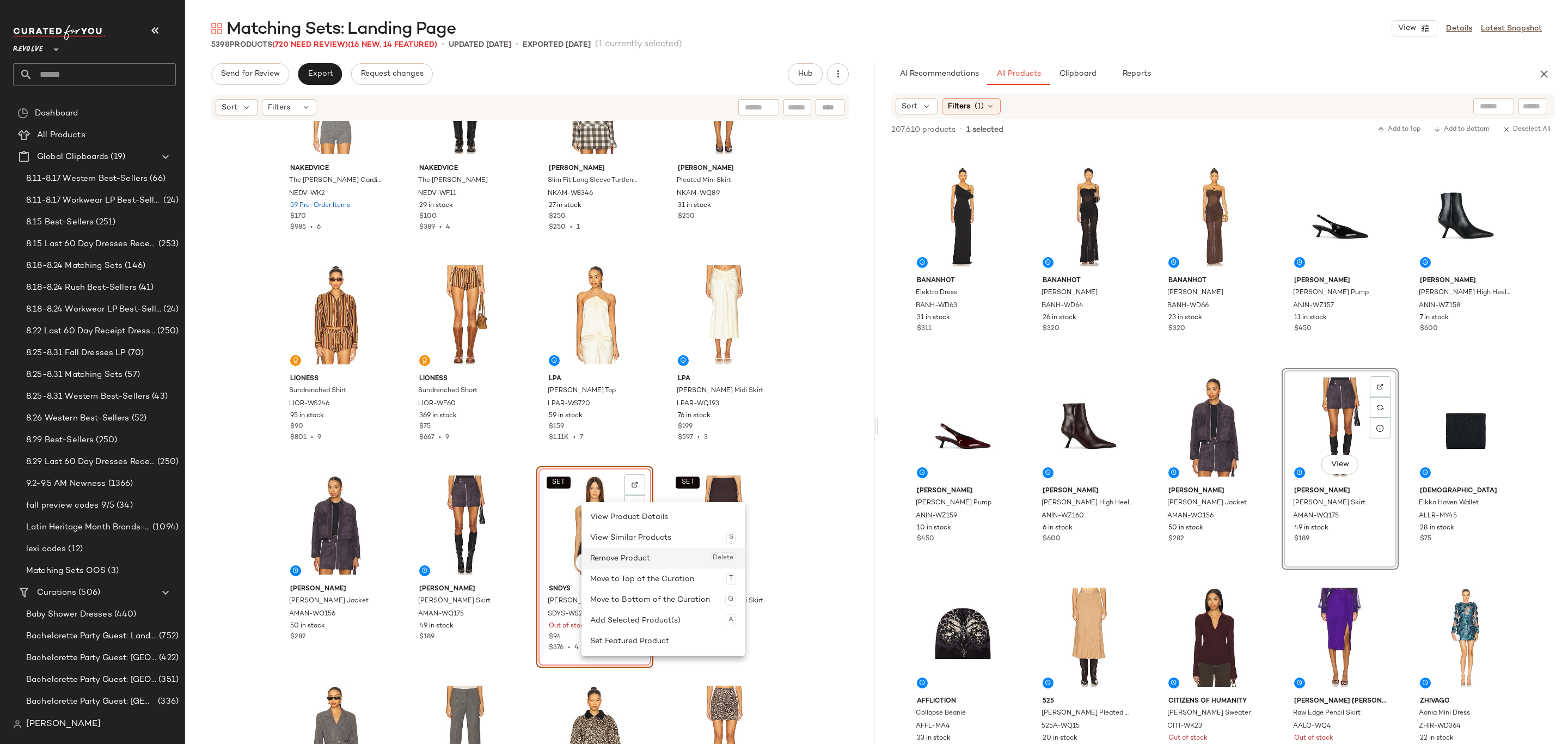
click at [648, 559] on div "Remove Product Delete" at bounding box center [663, 558] width 146 height 21
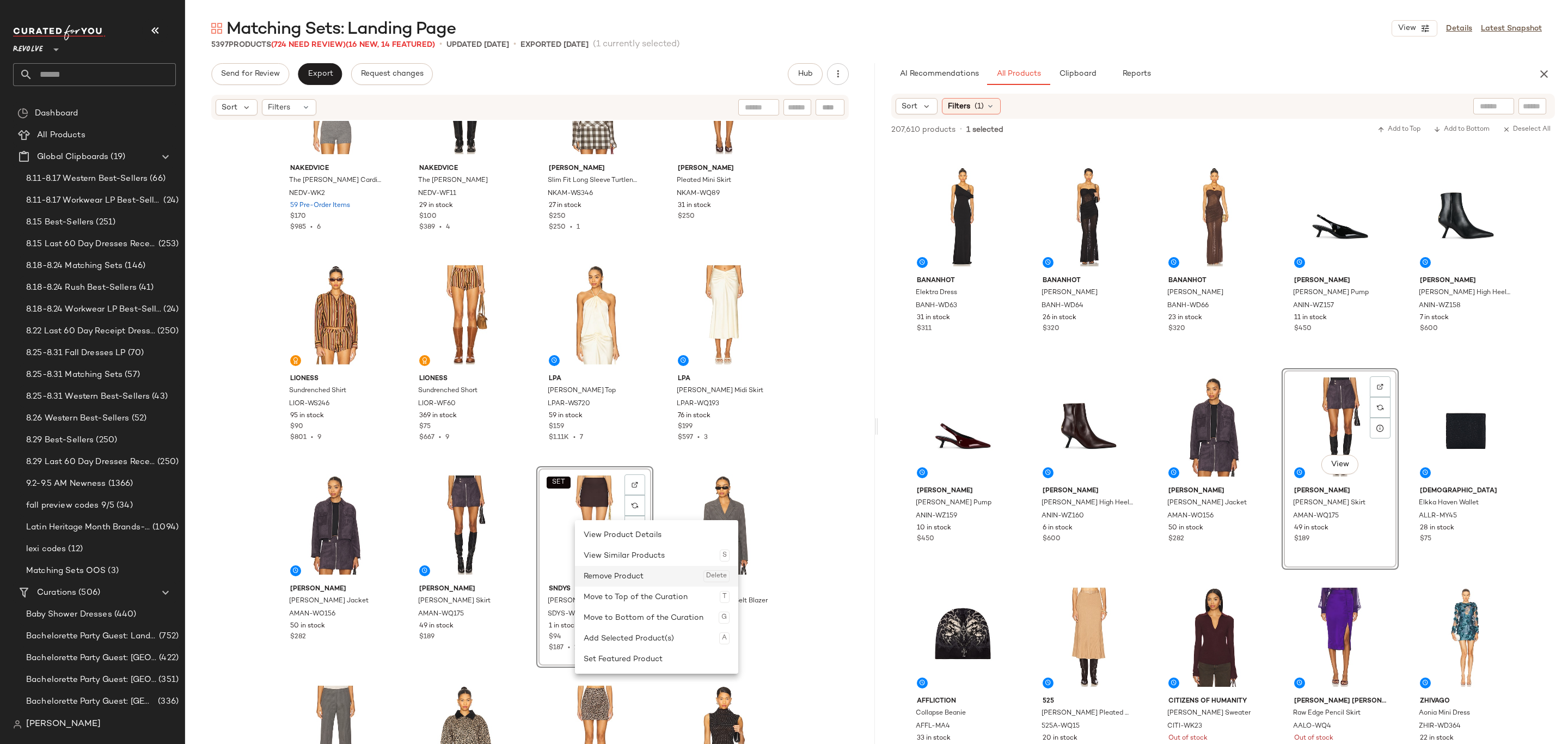
click at [616, 566] on div "Remove Product Delete" at bounding box center [657, 576] width 146 height 21
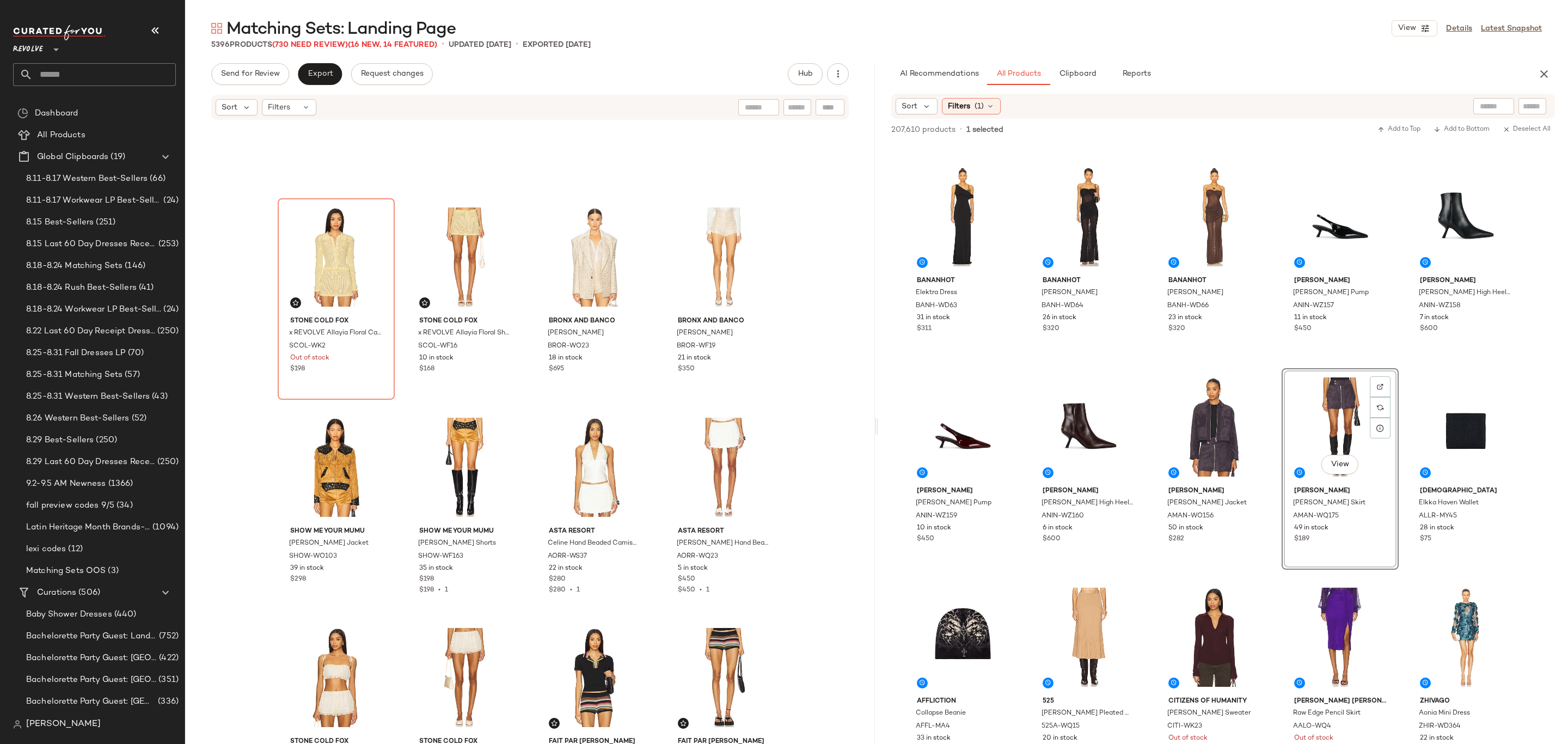
scroll to position [5310, 0]
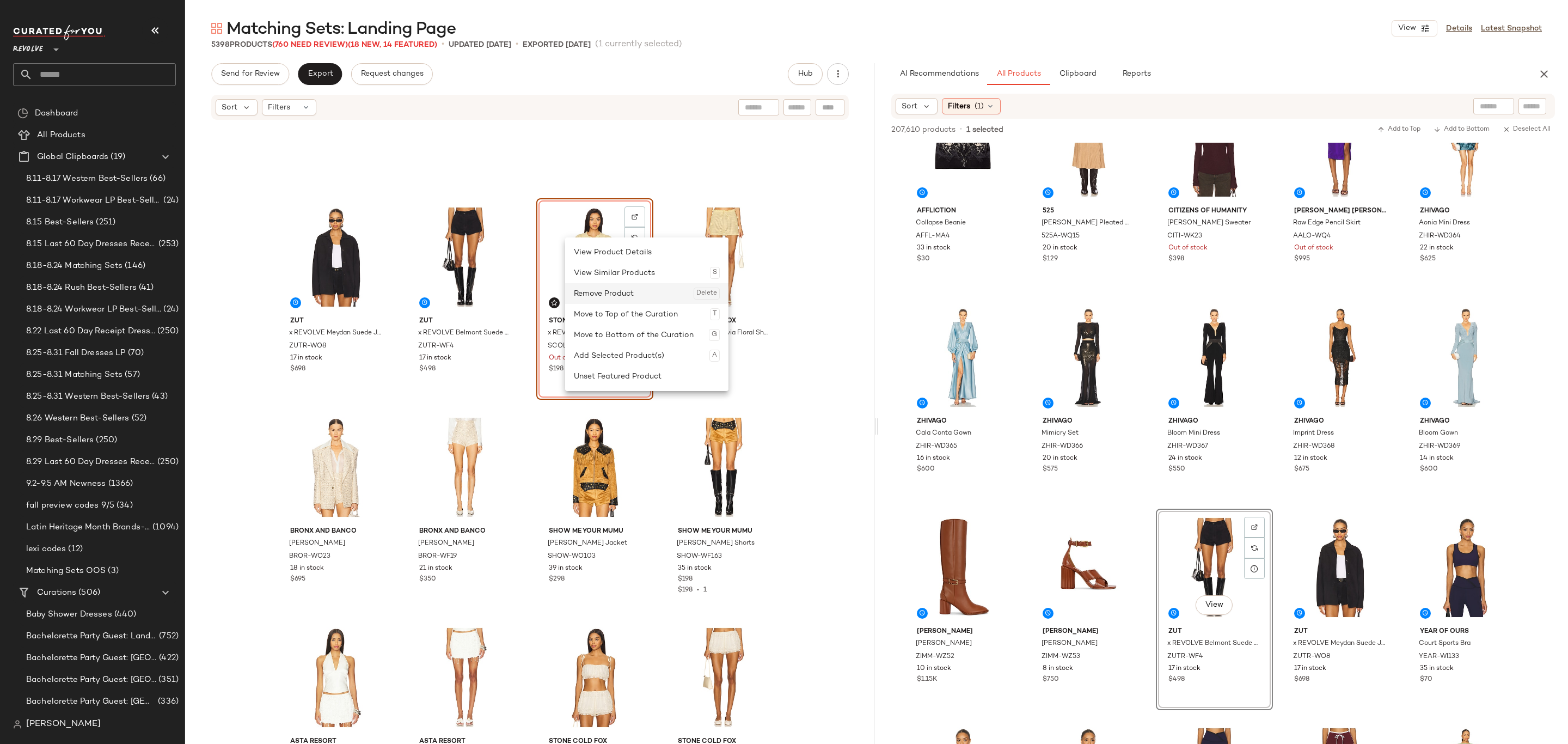
click at [632, 289] on div "Remove Product Delete" at bounding box center [647, 293] width 146 height 21
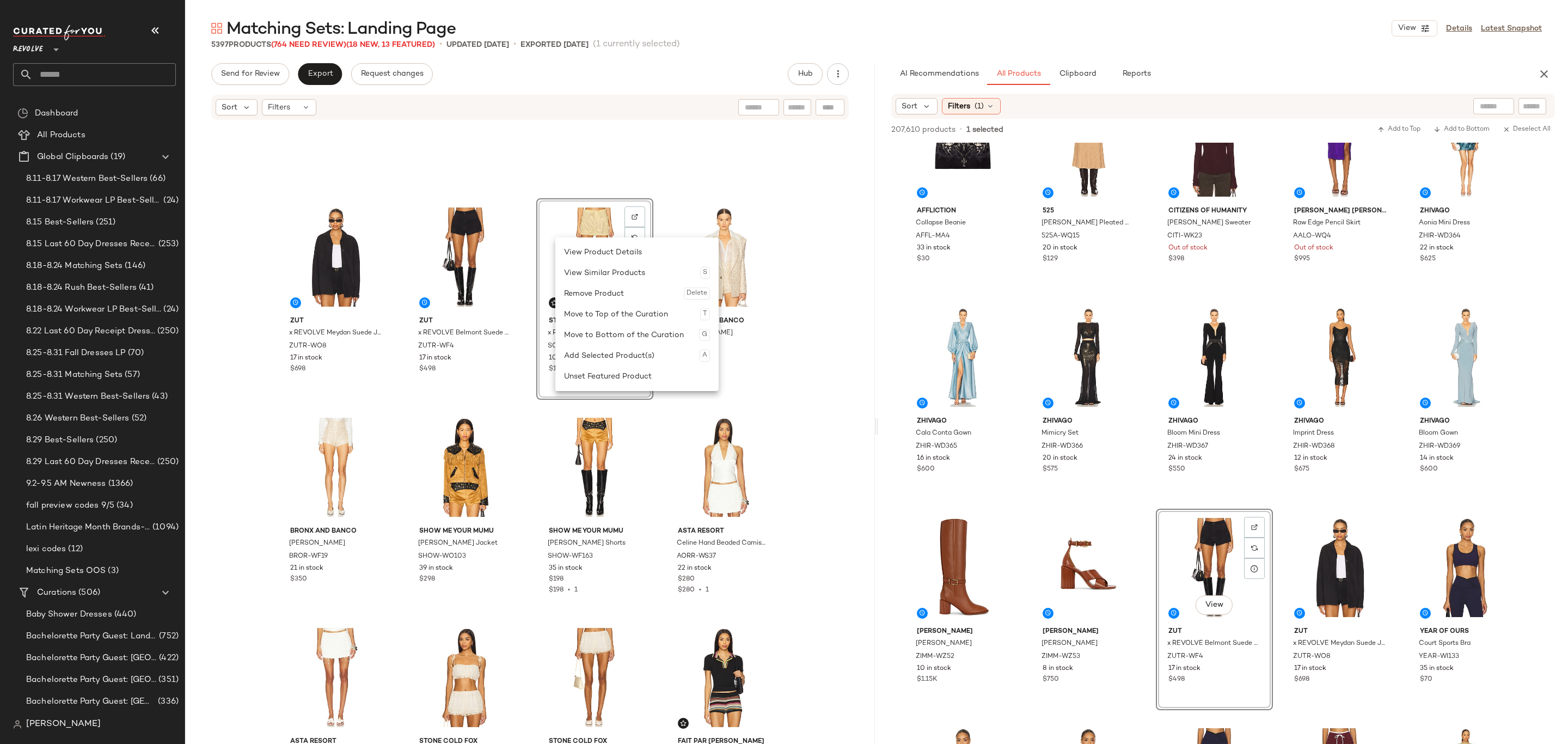
click at [601, 297] on div "Remove Product Delete" at bounding box center [637, 293] width 146 height 21
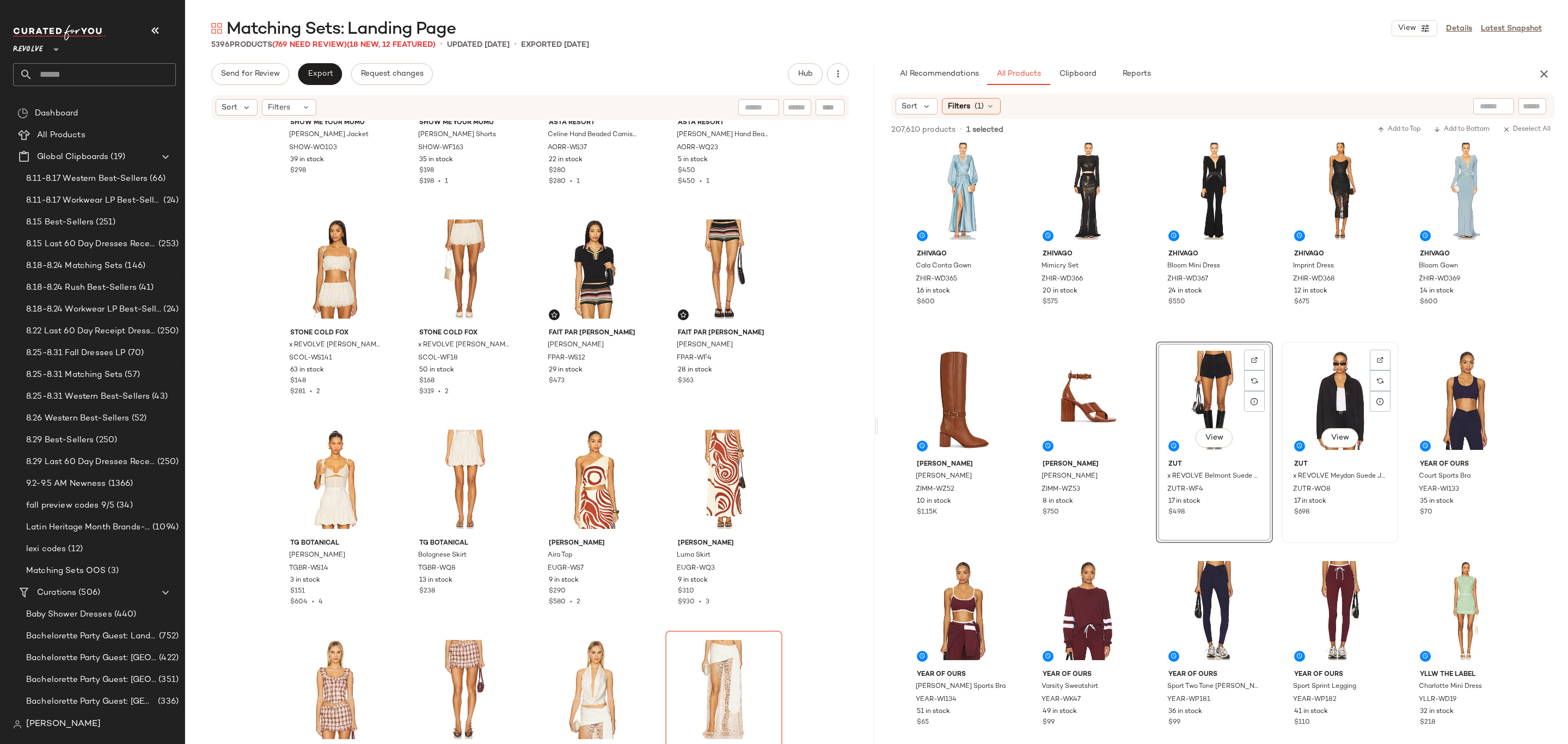
scroll to position [5637, 0]
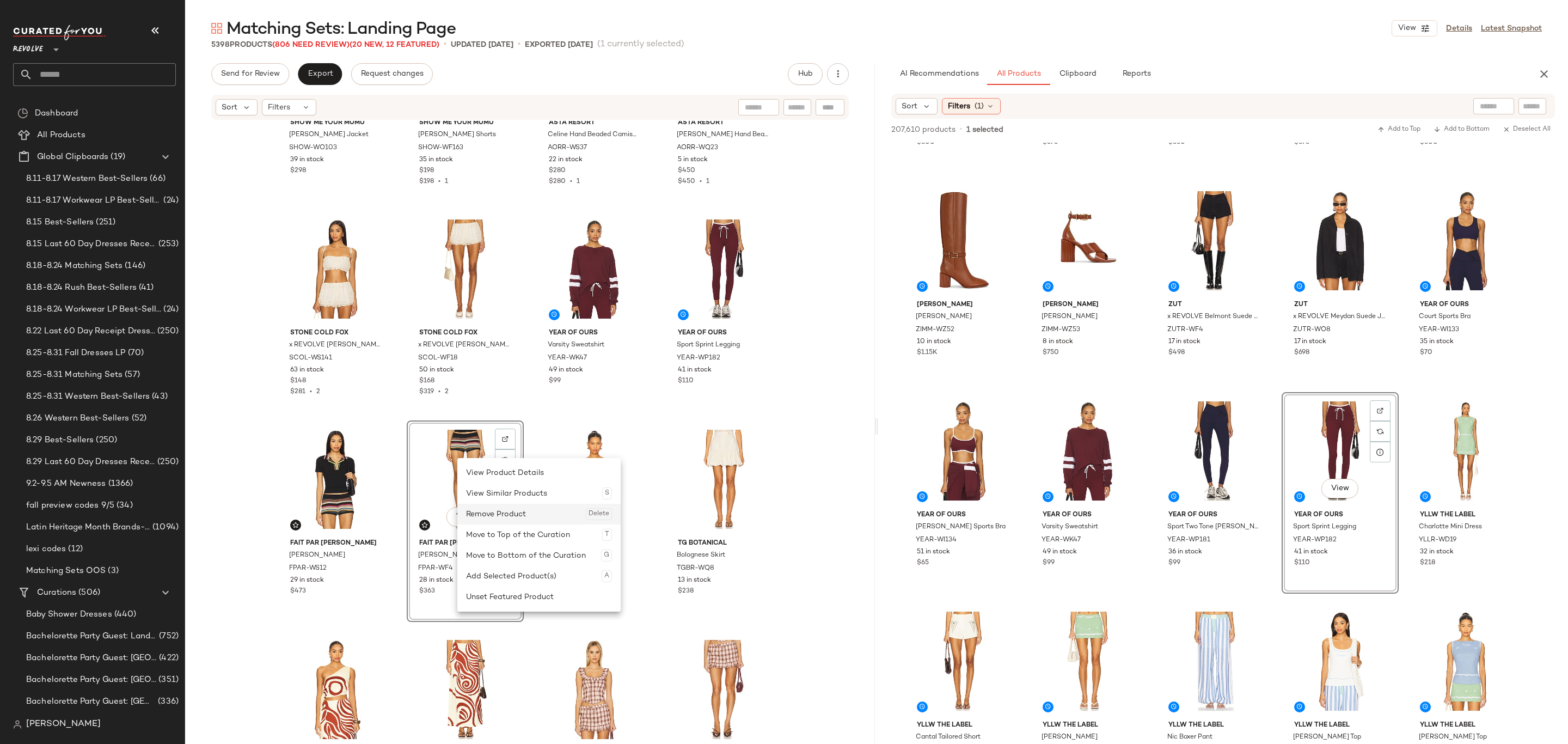
click at [503, 518] on div "Remove Product Delete" at bounding box center [539, 514] width 146 height 21
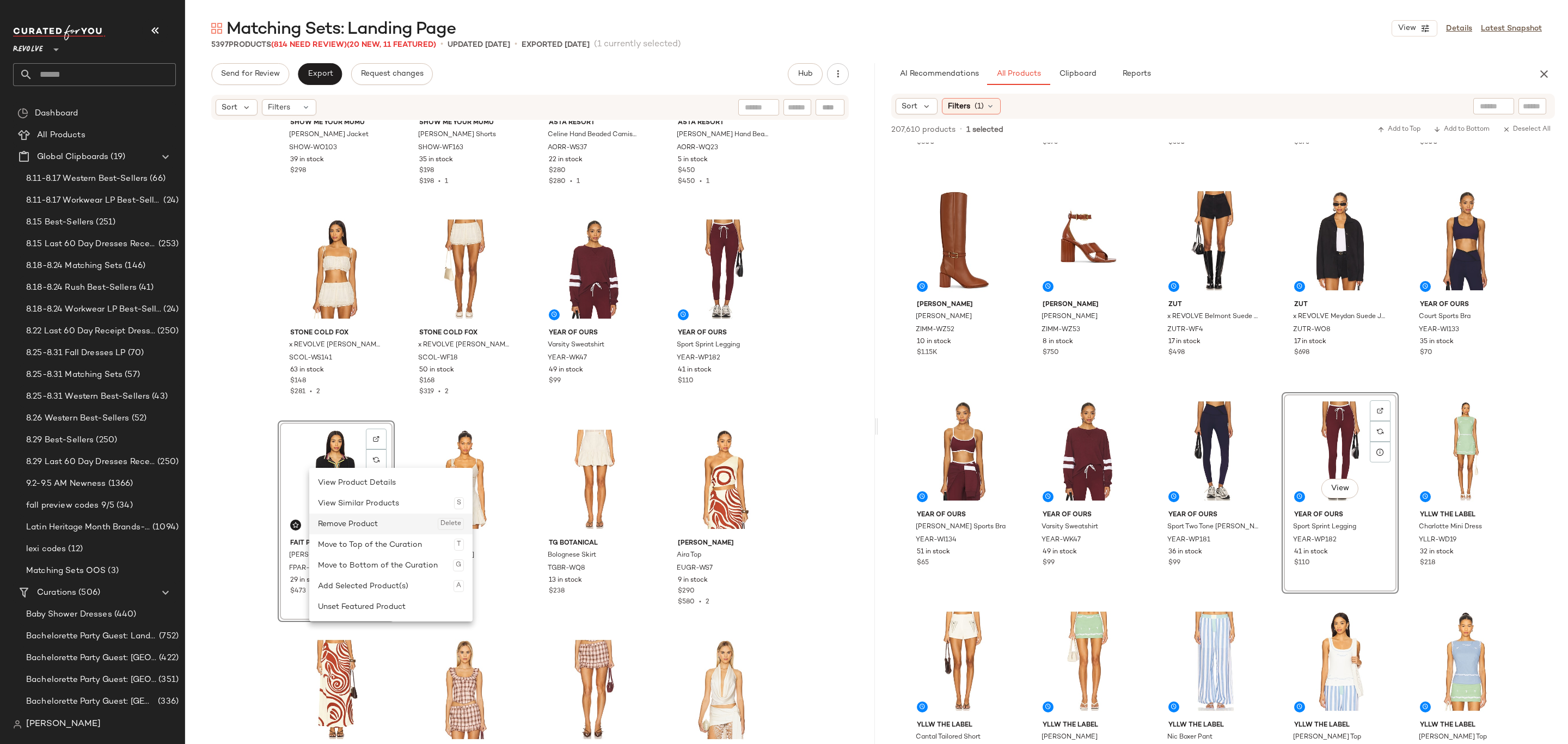
click at [374, 521] on div "Remove Product Delete" at bounding box center [391, 524] width 146 height 21
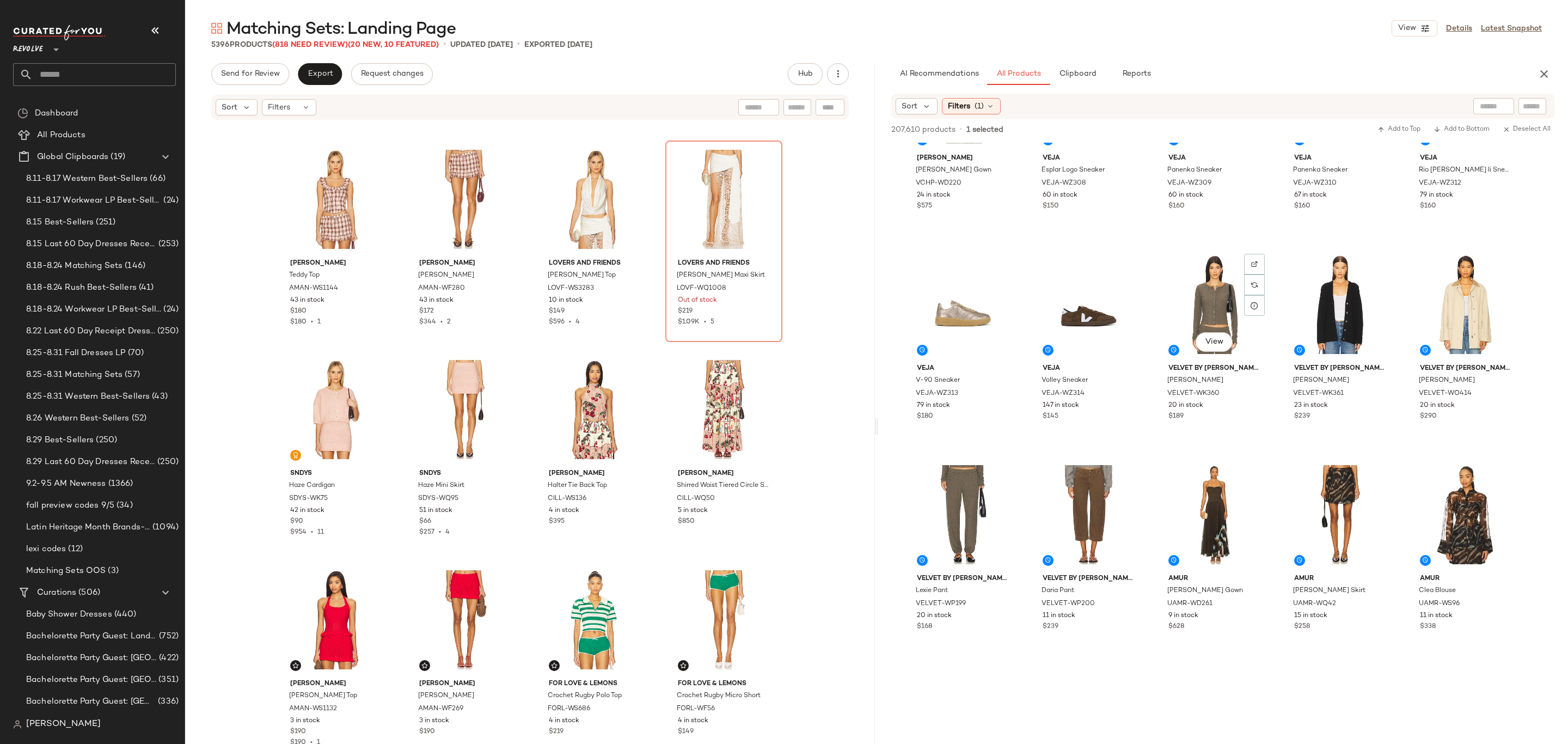
scroll to position [7433, 0]
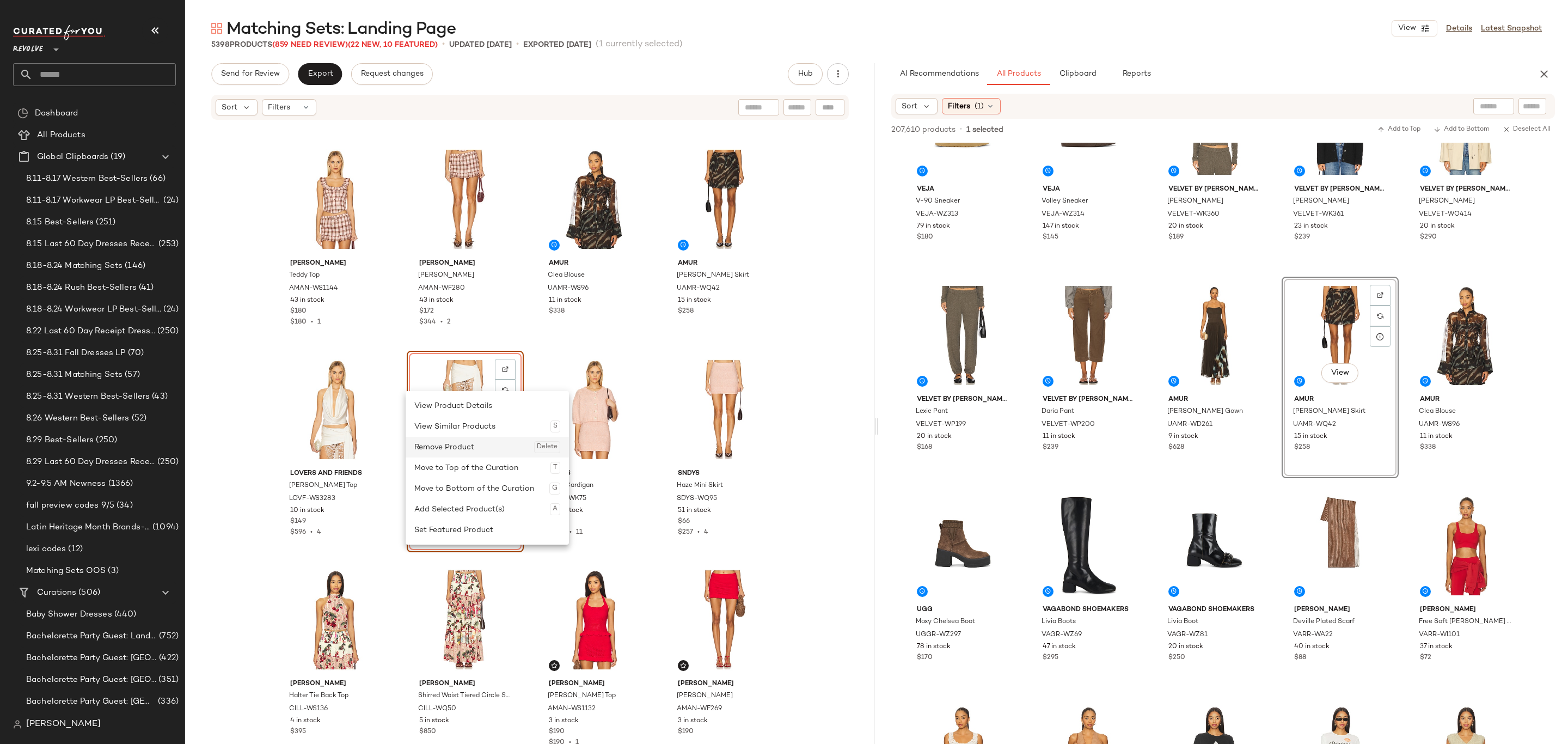
click at [453, 444] on div "Remove Product Delete" at bounding box center [488, 447] width 146 height 21
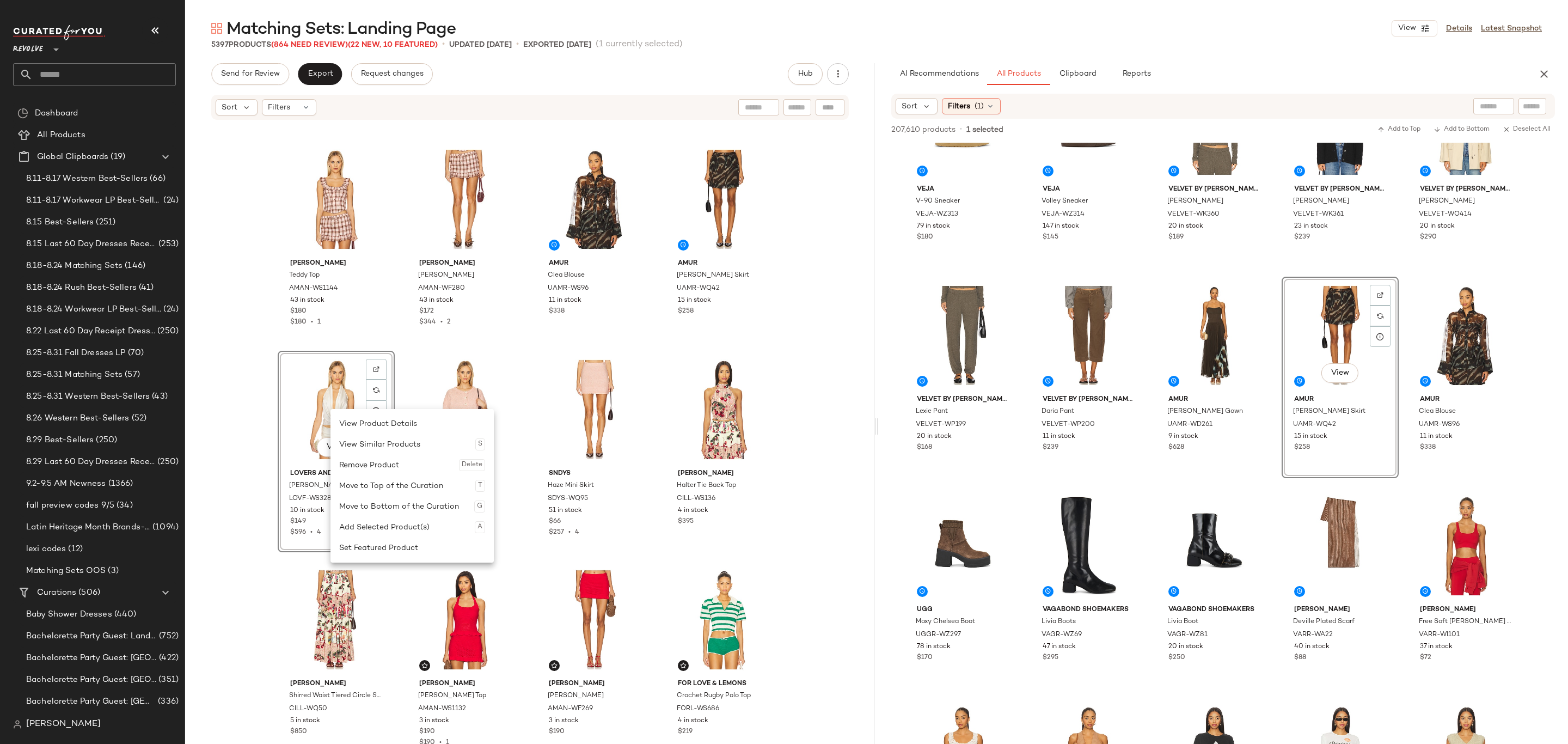
click at [376, 460] on div "Remove Product Delete" at bounding box center [412, 465] width 146 height 21
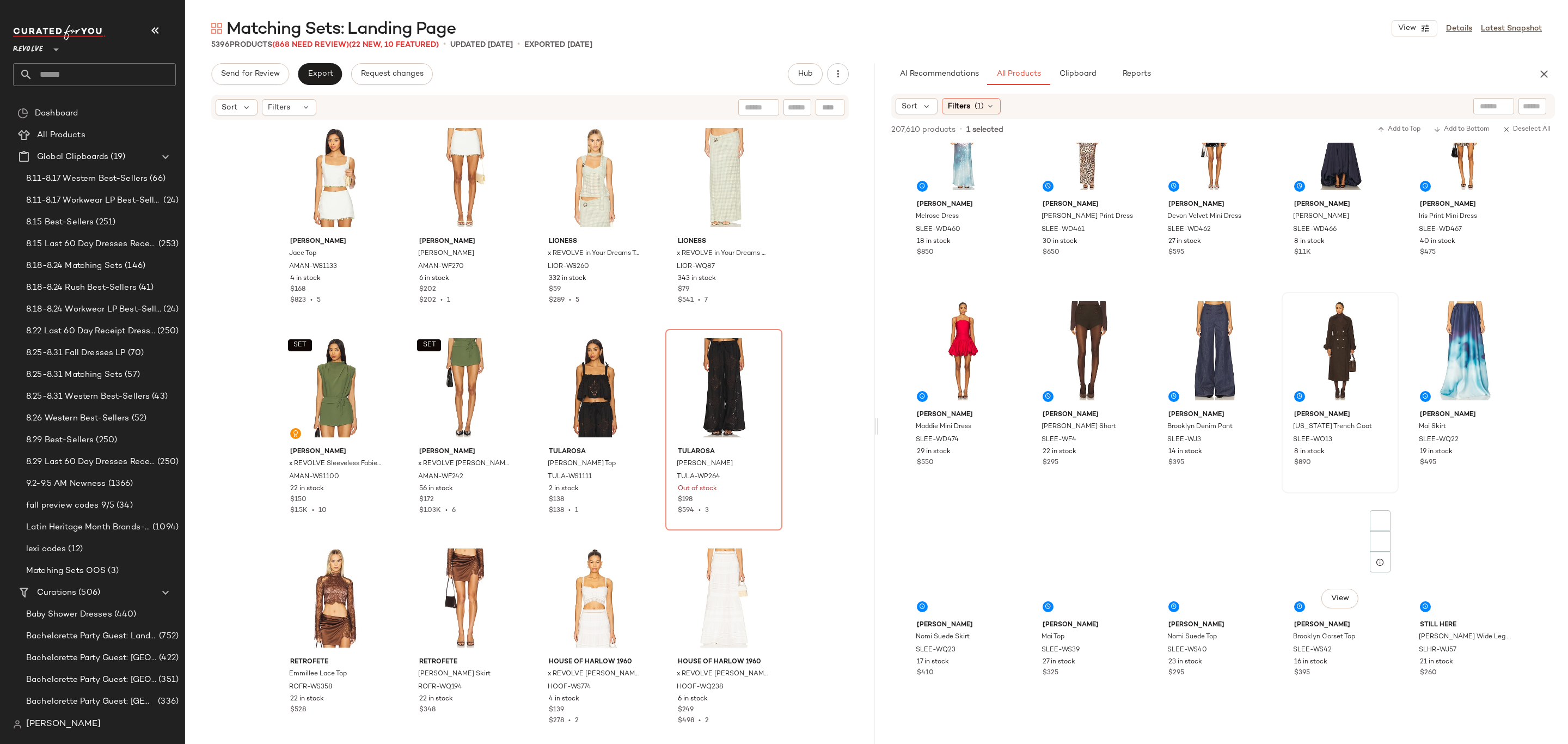
scroll to position [9231, 0]
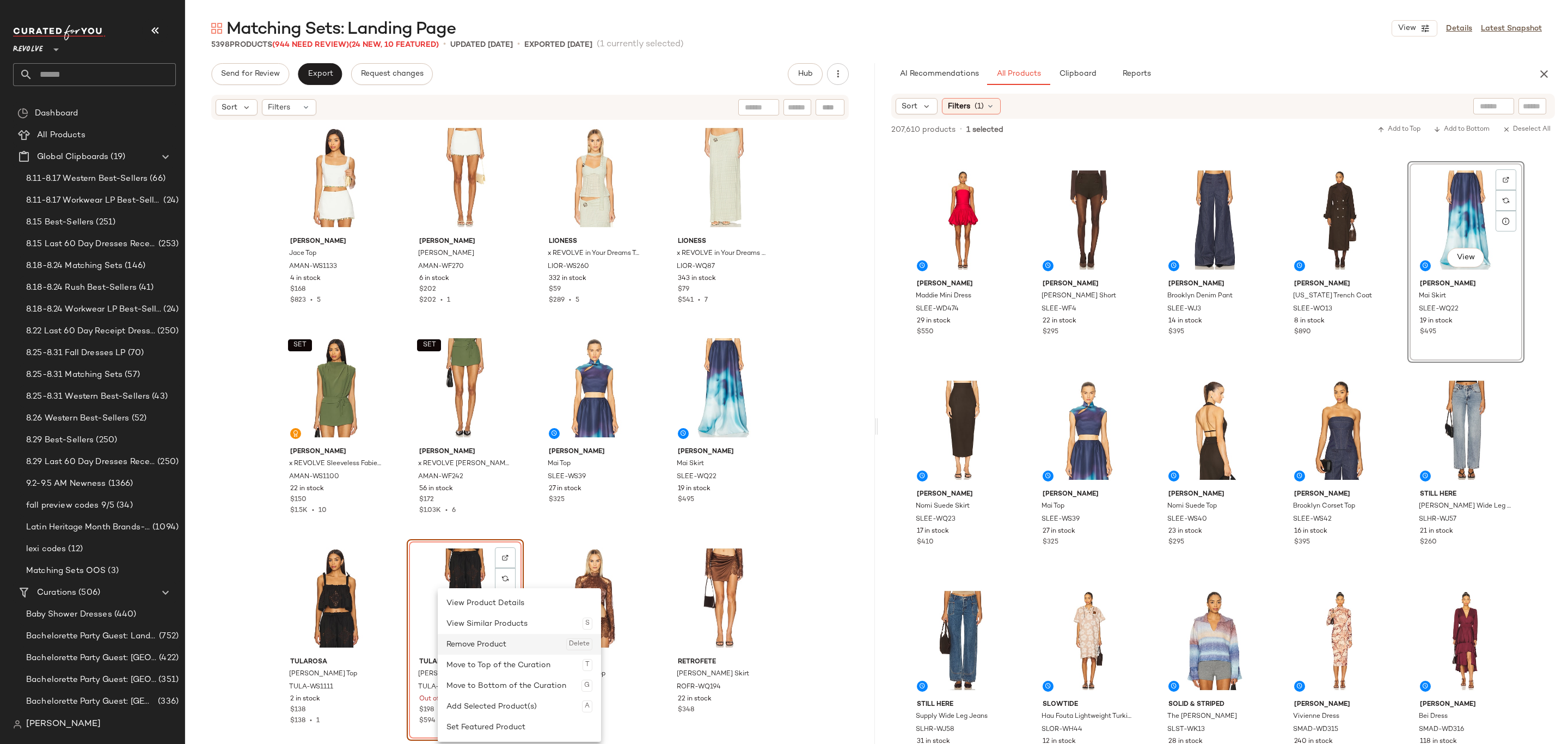
click at [495, 649] on div "Remove Product Delete" at bounding box center [519, 644] width 146 height 21
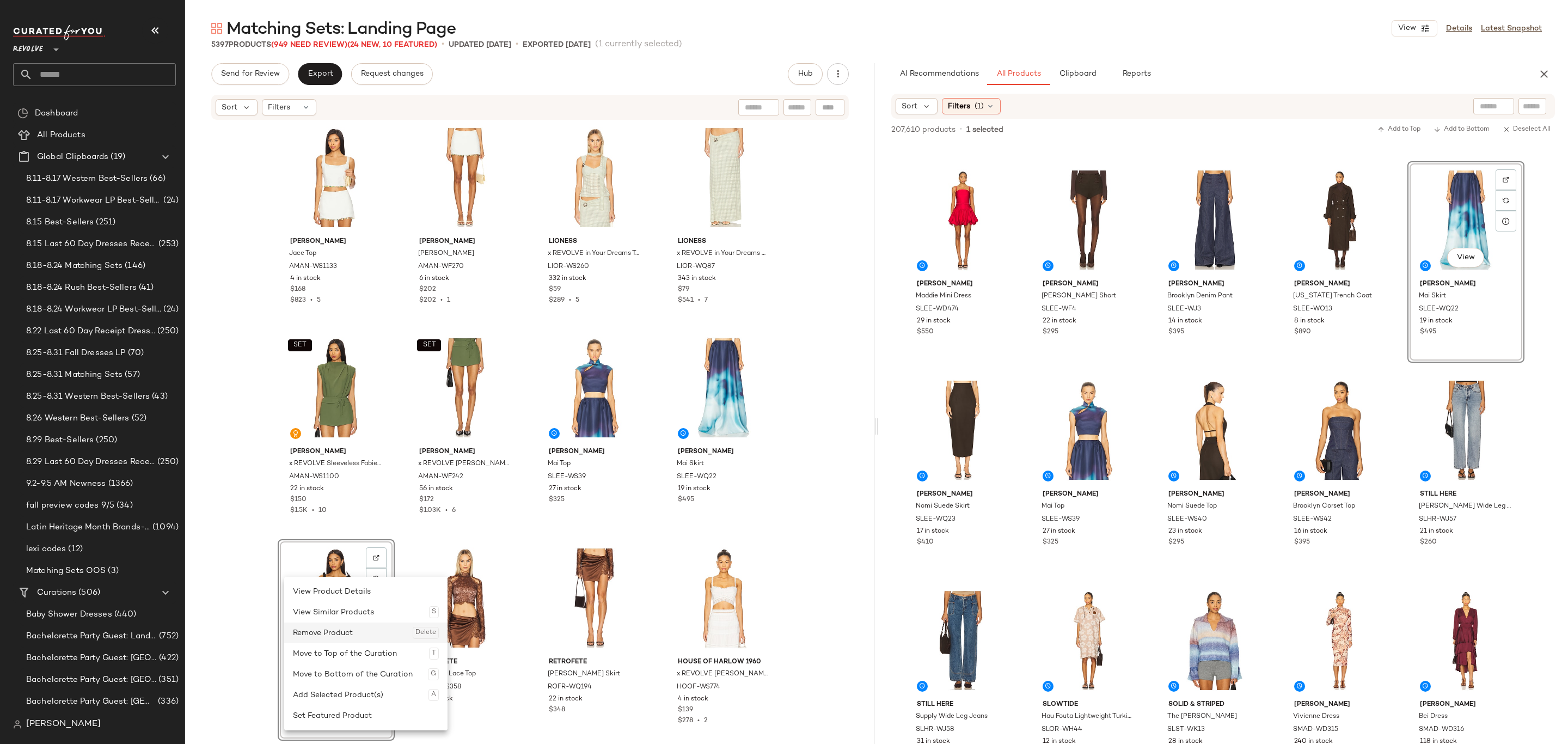
click at [355, 639] on div "Remove Product Delete" at bounding box center [366, 633] width 146 height 21
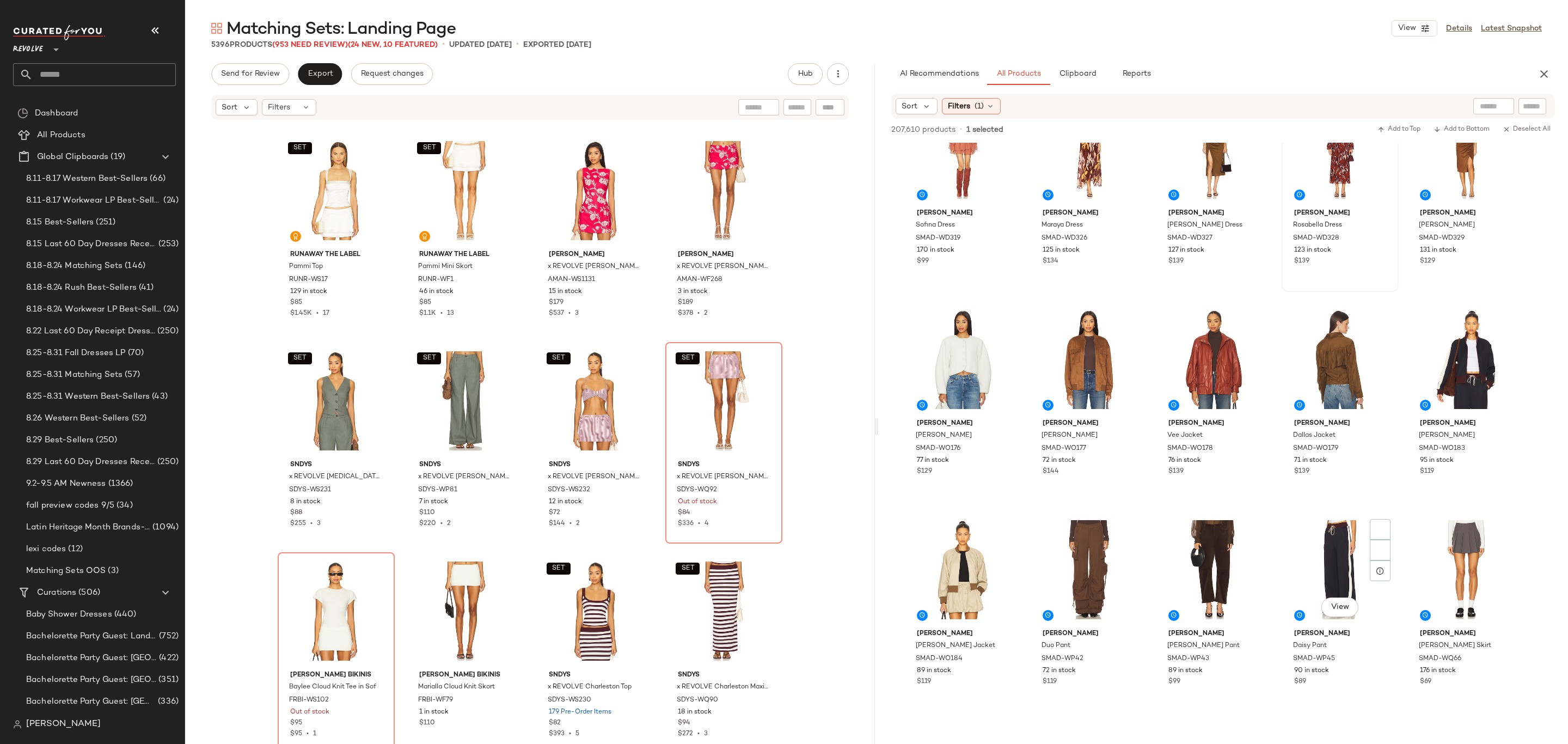
scroll to position [10047, 0]
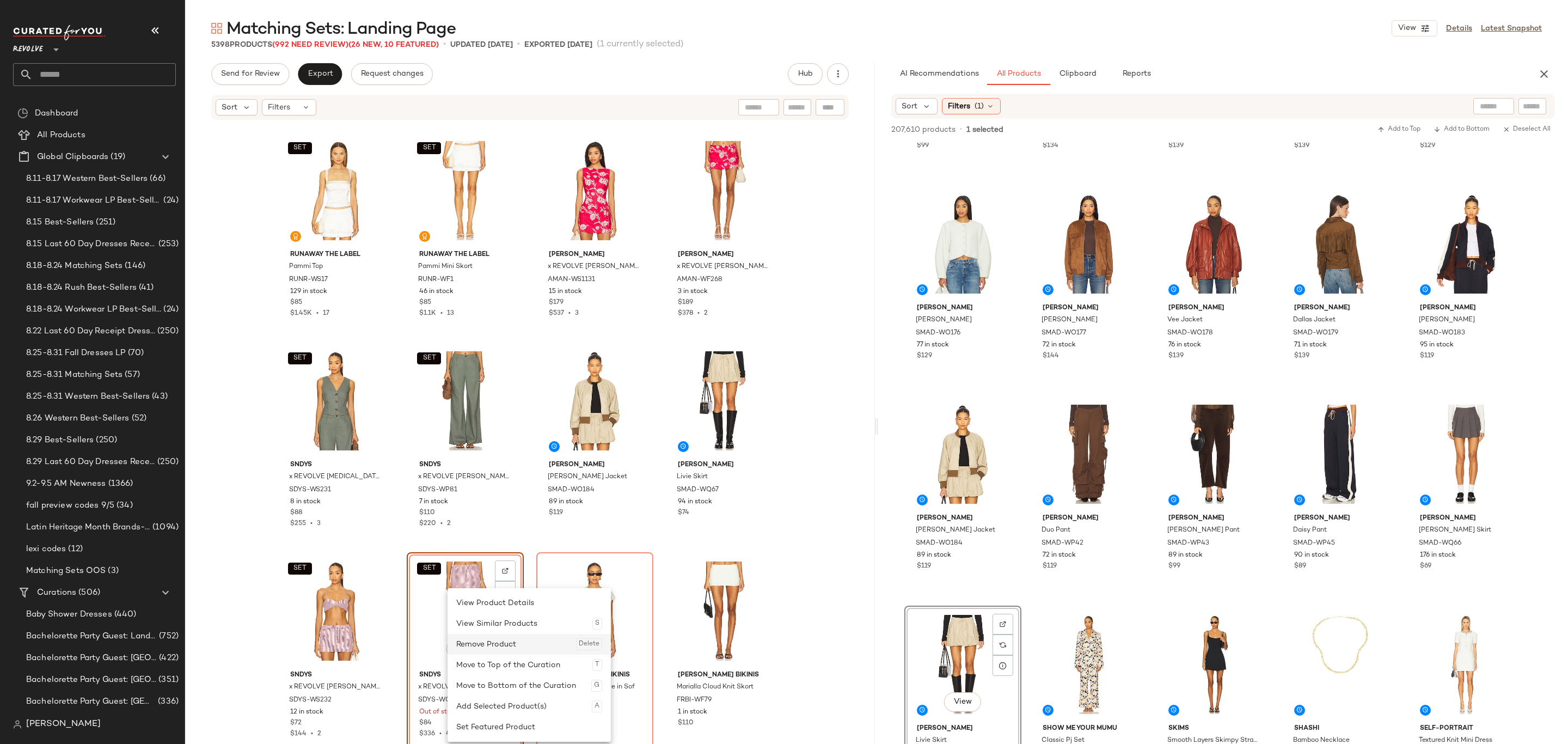
click at [498, 645] on div "Remove Product Delete" at bounding box center [530, 644] width 146 height 21
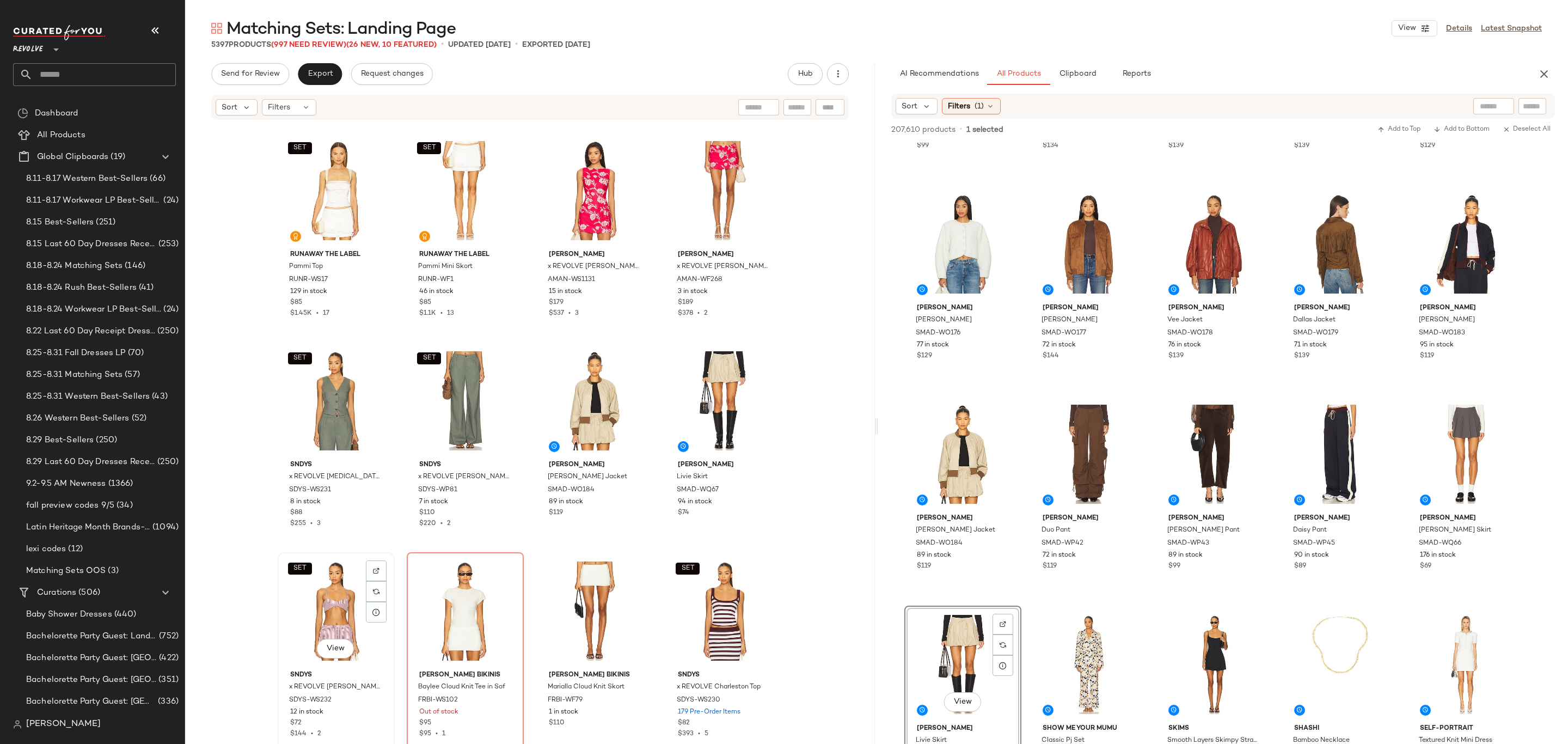
drag, startPoint x: 316, startPoint y: 600, endPoint x: 317, endPoint y: 606, distance: 6.1
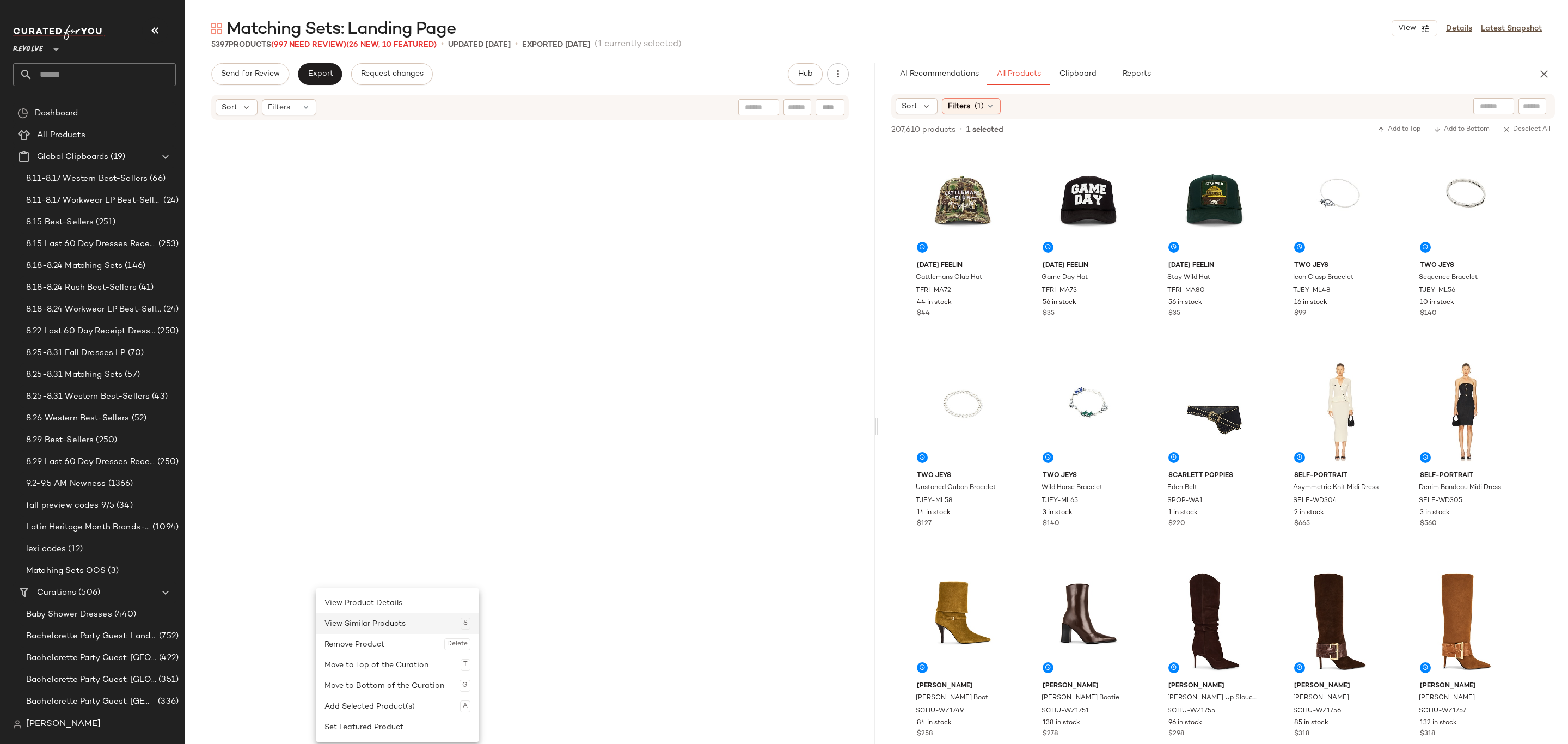
scroll to position [10047, 0]
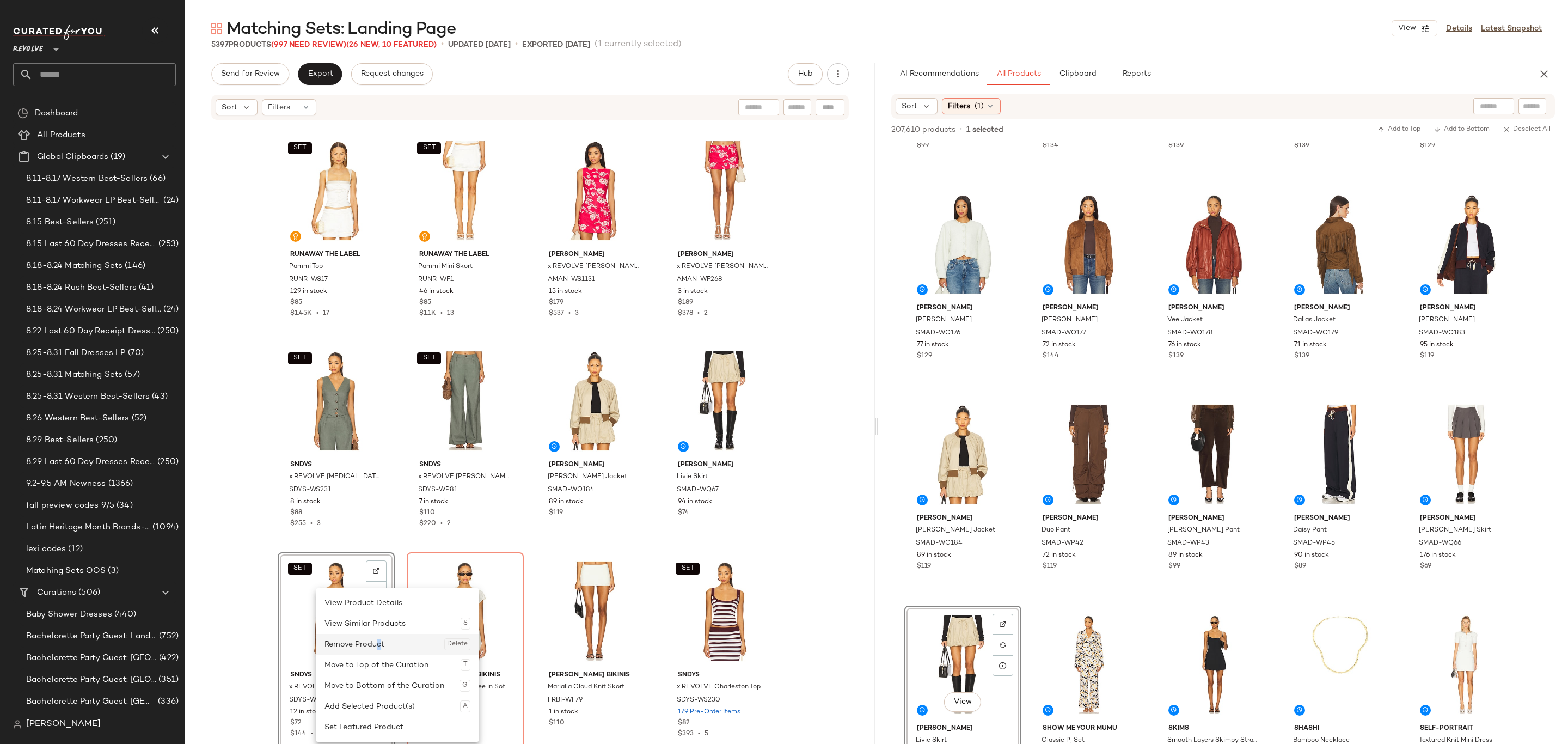
click at [379, 640] on div "Remove Product Delete" at bounding box center [397, 644] width 146 height 21
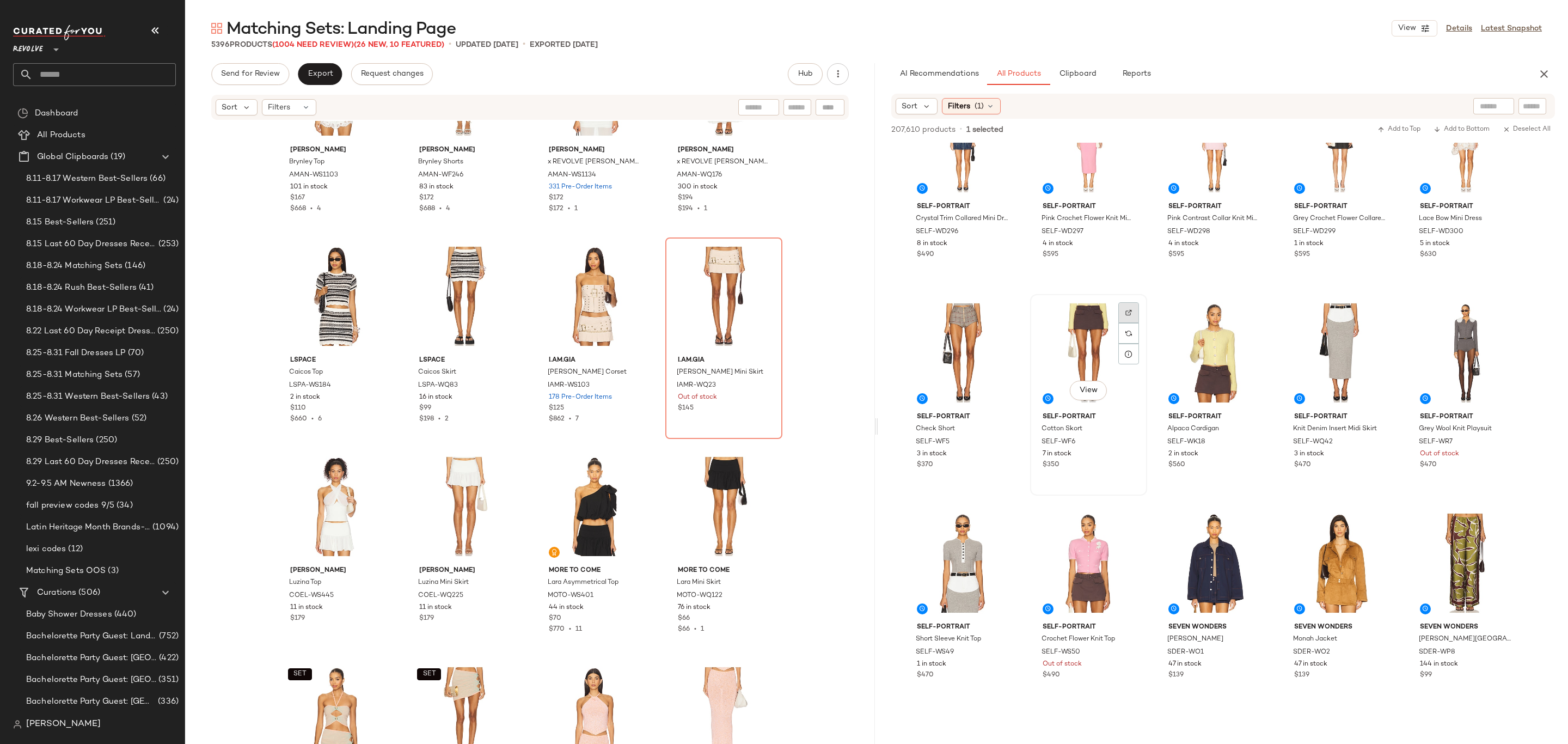
scroll to position [10783, 0]
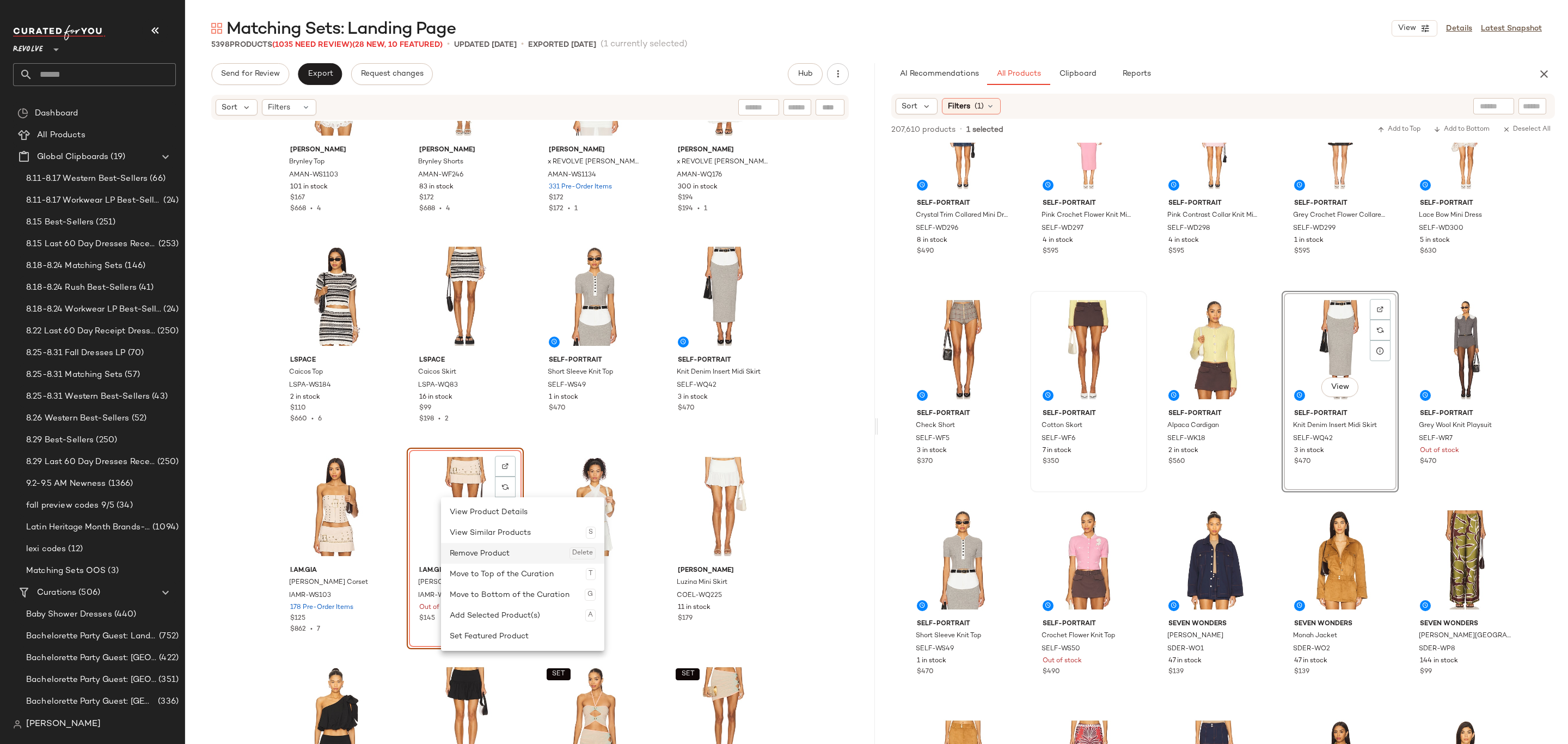
click at [494, 557] on div "Remove Product Delete" at bounding box center [523, 553] width 146 height 21
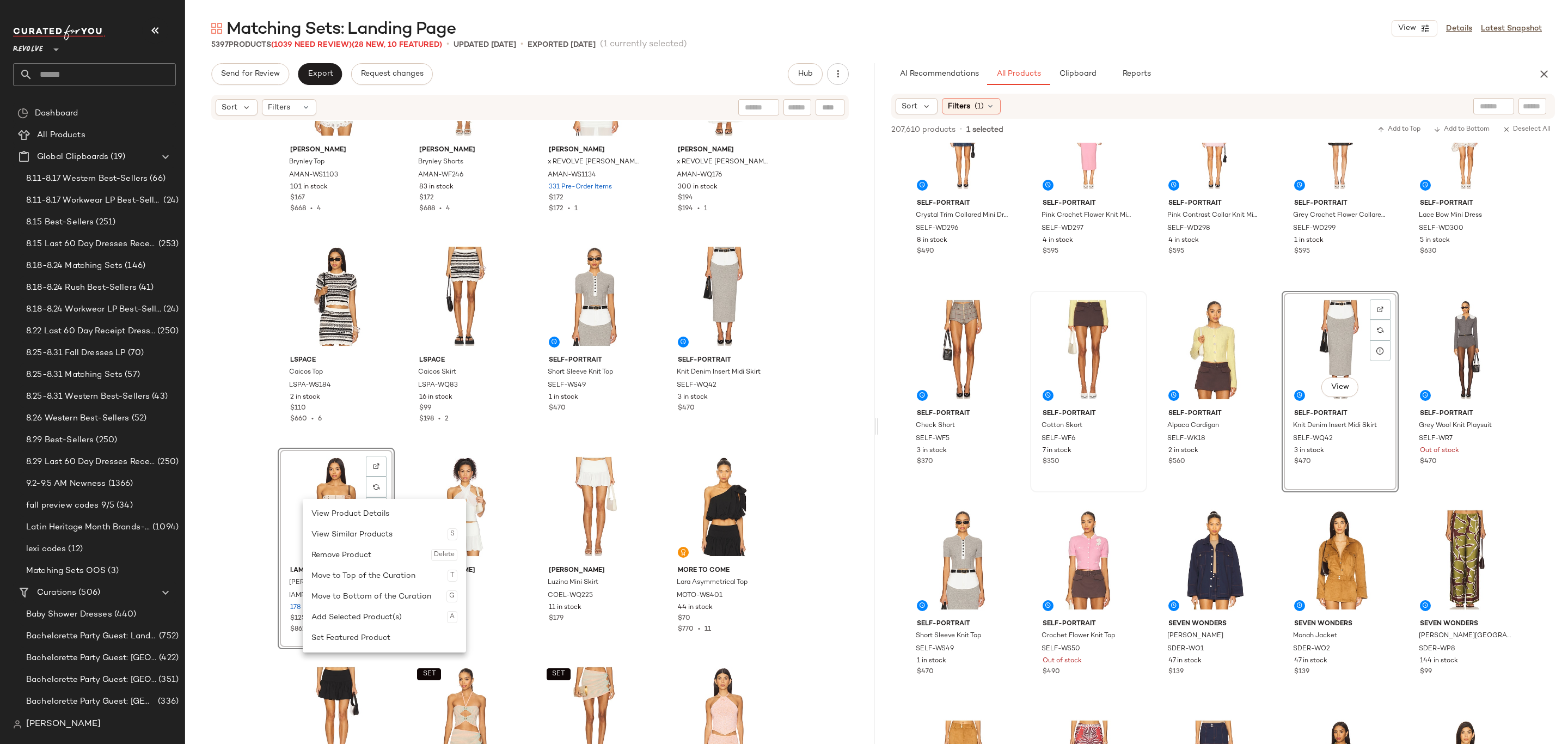
click at [364, 549] on div "Remove Product Delete" at bounding box center [385, 555] width 146 height 21
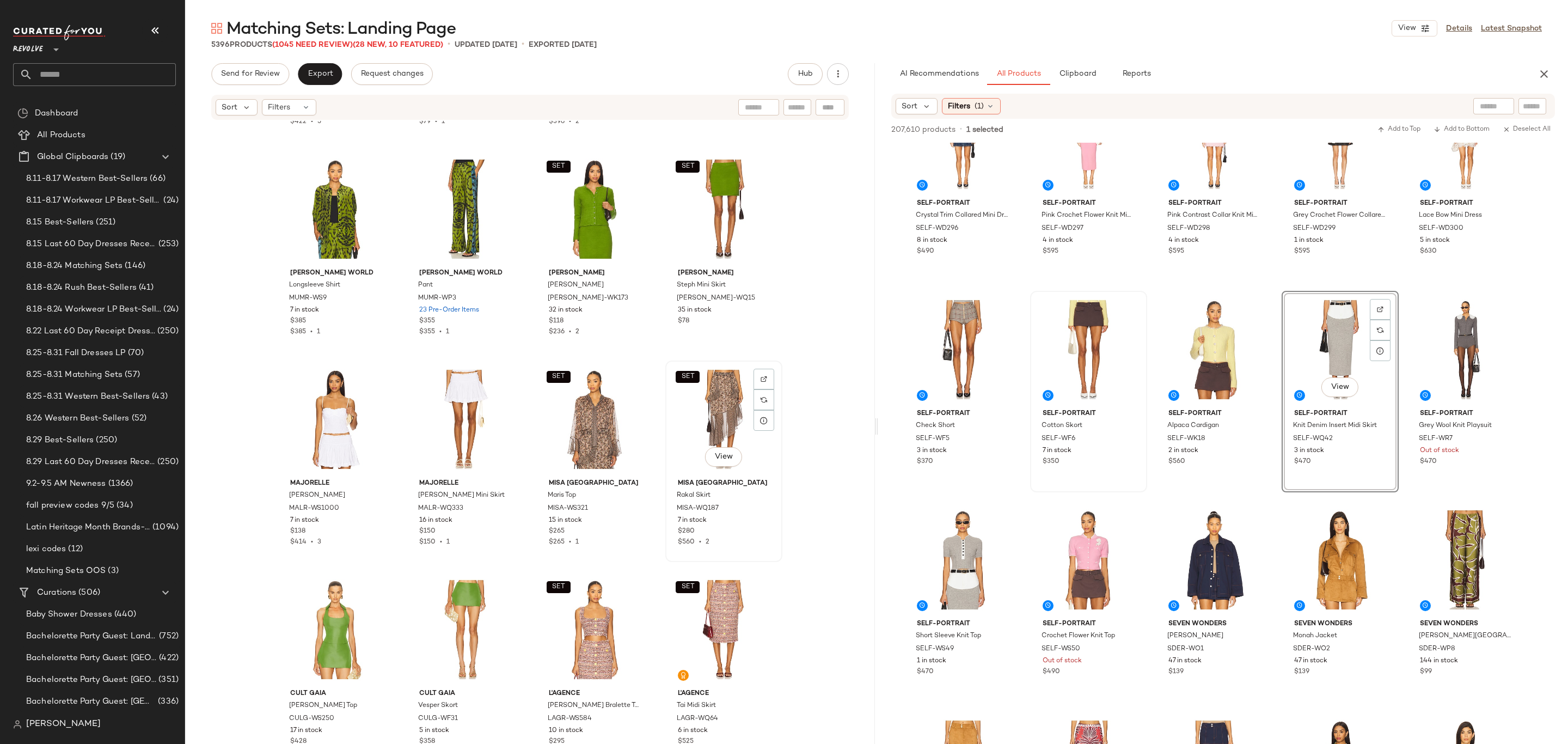
scroll to position [13650, 0]
